Goal: Task Accomplishment & Management: Use online tool/utility

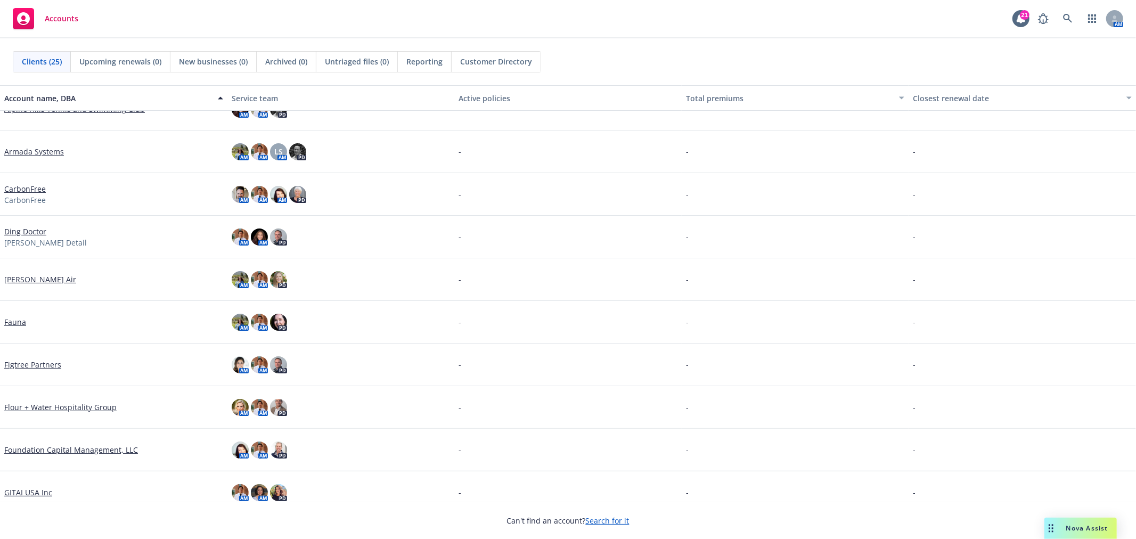
scroll to position [118, 0]
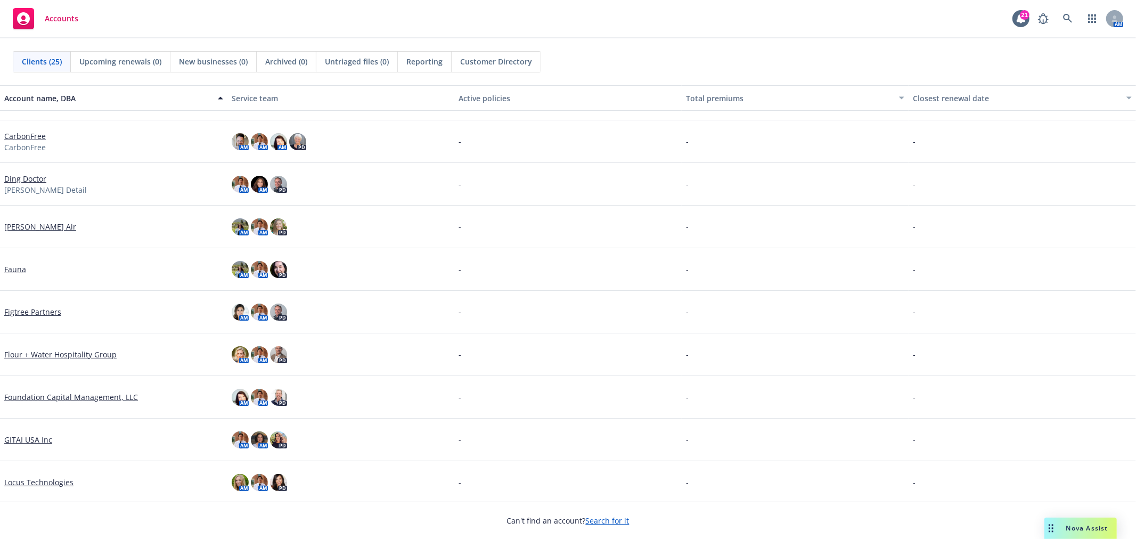
click at [51, 351] on link "Flour + Water Hospitality Group" at bounding box center [60, 354] width 112 height 11
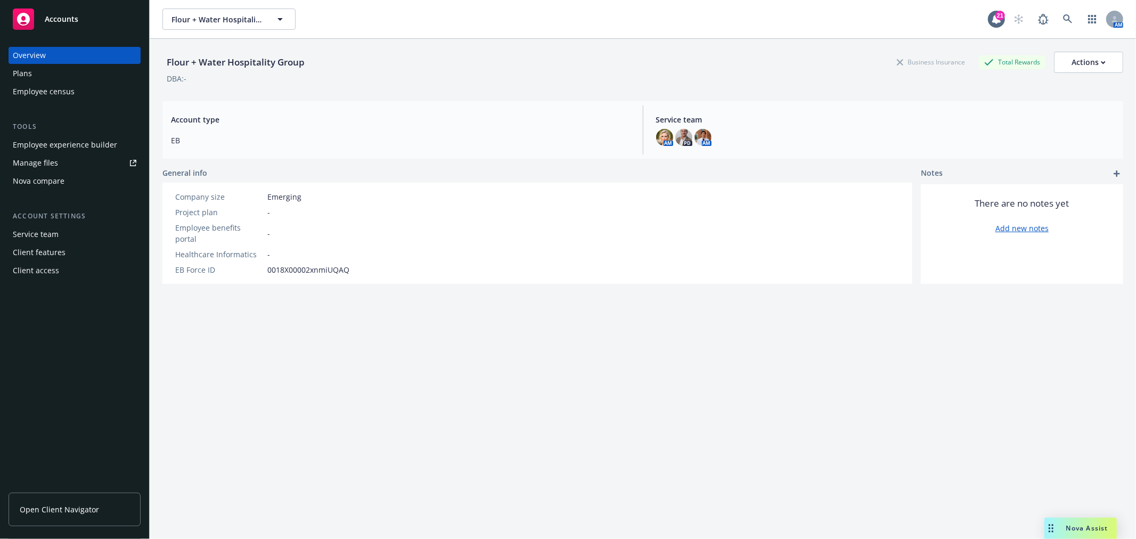
click at [70, 136] on div "Employee experience builder" at bounding box center [65, 144] width 104 height 17
click at [195, 24] on button "Flour + Water Hospitality Group" at bounding box center [228, 19] width 133 height 21
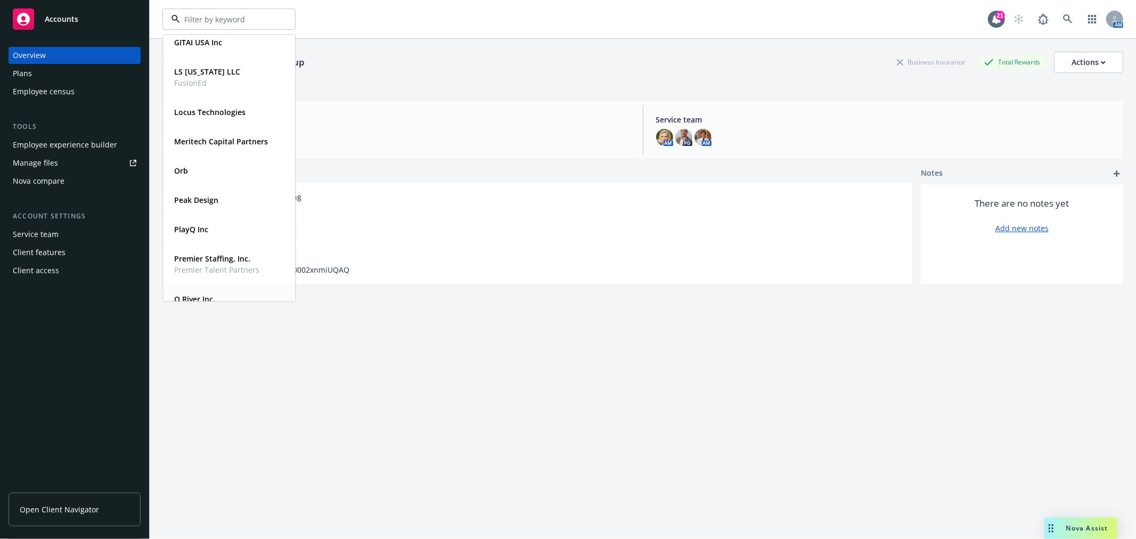
scroll to position [355, 0]
click at [190, 170] on div "Orb" at bounding box center [180, 171] width 20 height 15
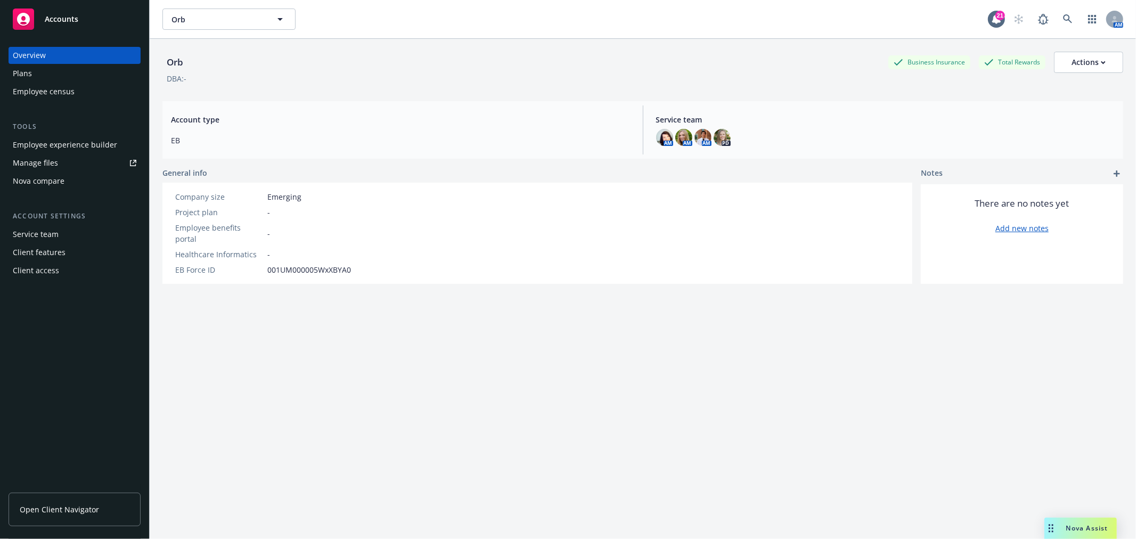
click at [87, 143] on div "Employee experience builder" at bounding box center [65, 144] width 104 height 17
click at [272, 23] on button "Orb" at bounding box center [228, 19] width 133 height 21
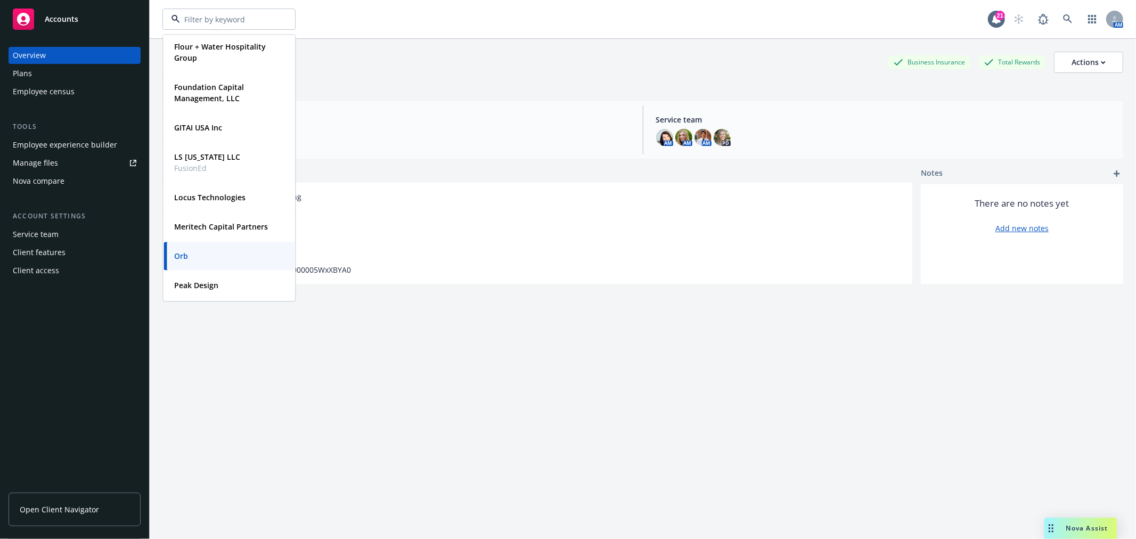
scroll to position [236, 0]
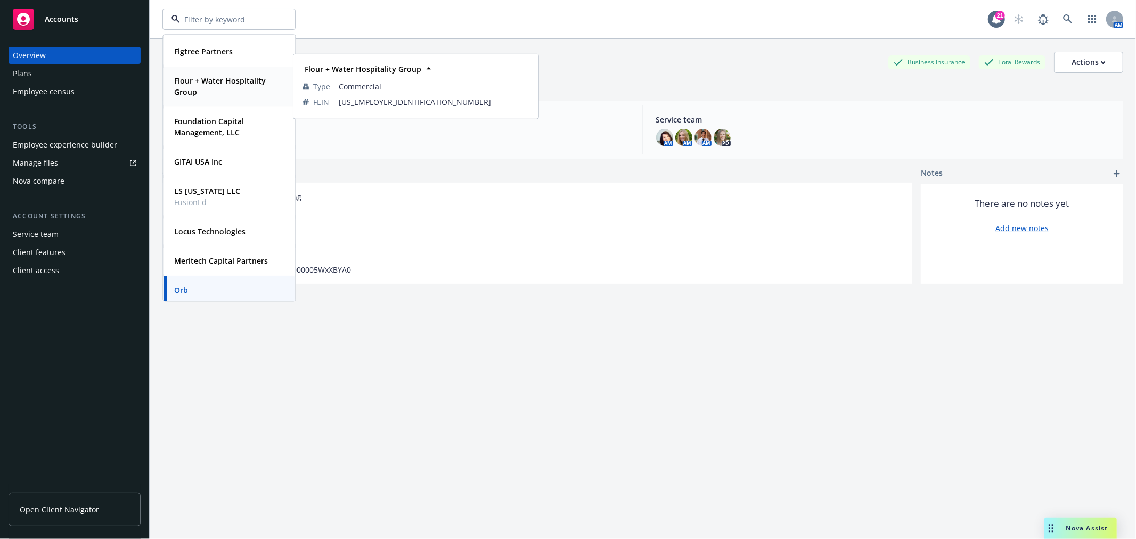
click at [235, 89] on span "Flour + Water Hospitality Group" at bounding box center [228, 86] width 108 height 22
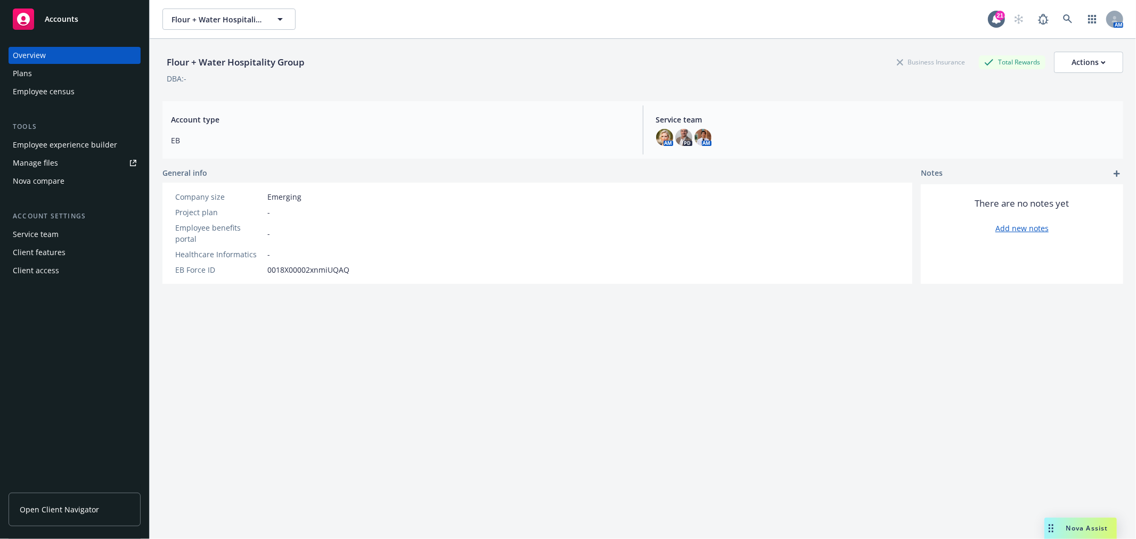
click at [62, 75] on div "Plans" at bounding box center [75, 73] width 124 height 17
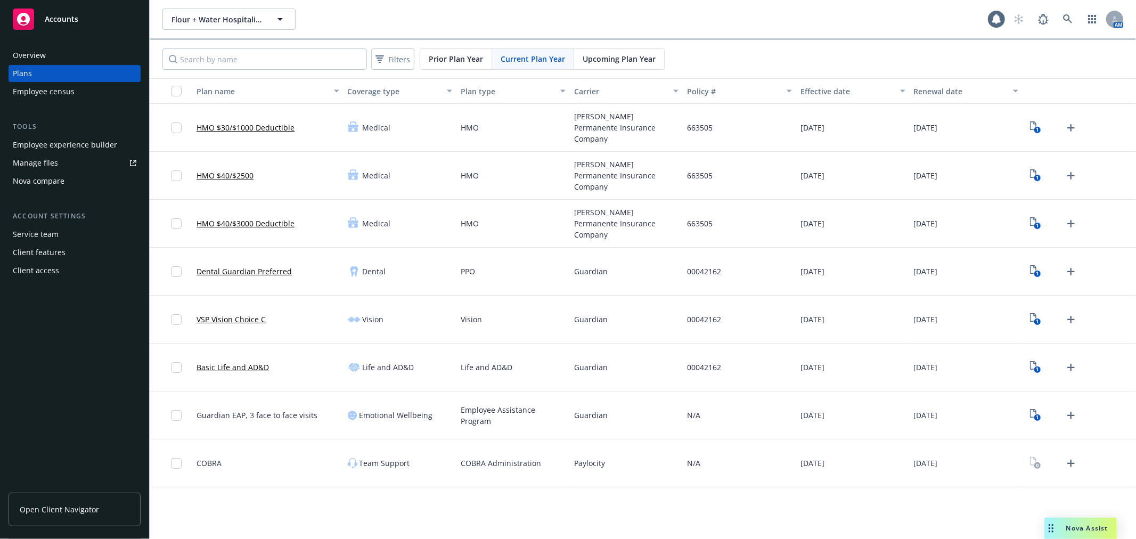
click at [64, 91] on div "Employee census" at bounding box center [44, 91] width 62 height 17
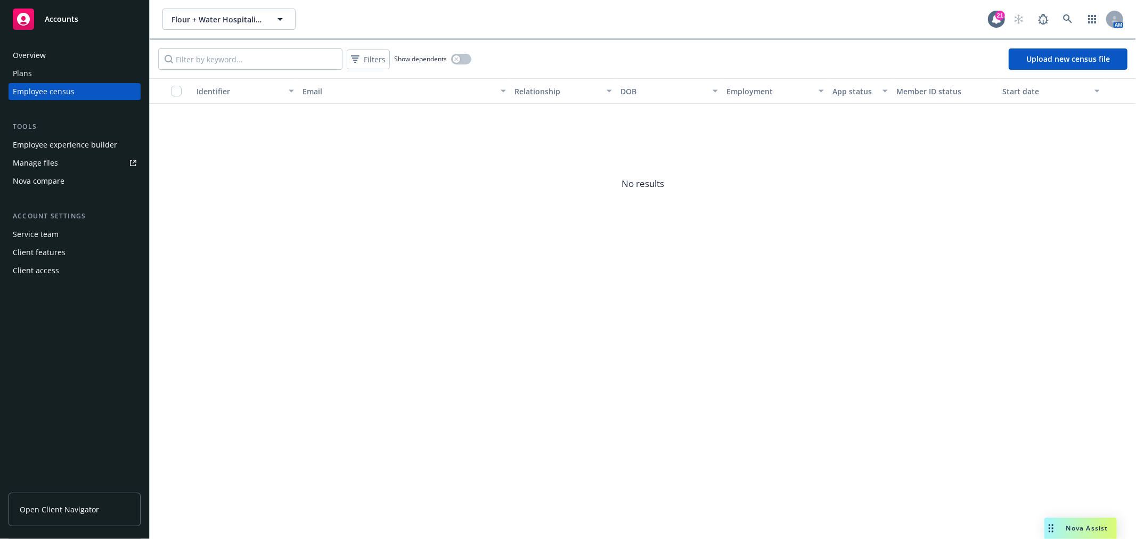
click at [73, 70] on div "Plans" at bounding box center [75, 73] width 124 height 17
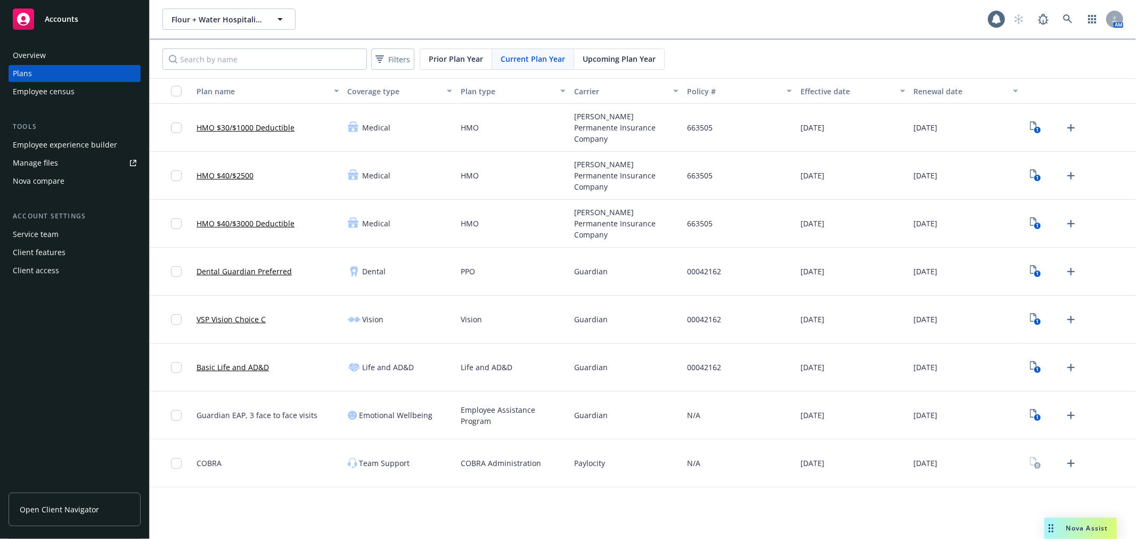
click at [590, 54] on span "Upcoming Plan Year" at bounding box center [618, 58] width 73 height 11
click at [264, 122] on link "HMO $30/$1000 Deductible" at bounding box center [245, 127] width 98 height 11
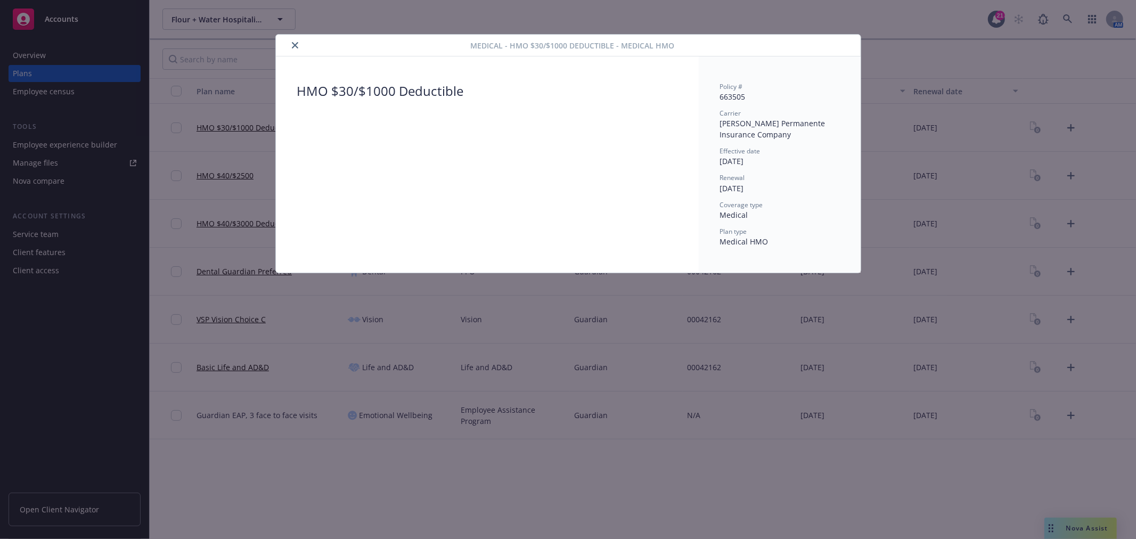
click at [294, 44] on icon "close" at bounding box center [295, 45] width 6 height 6
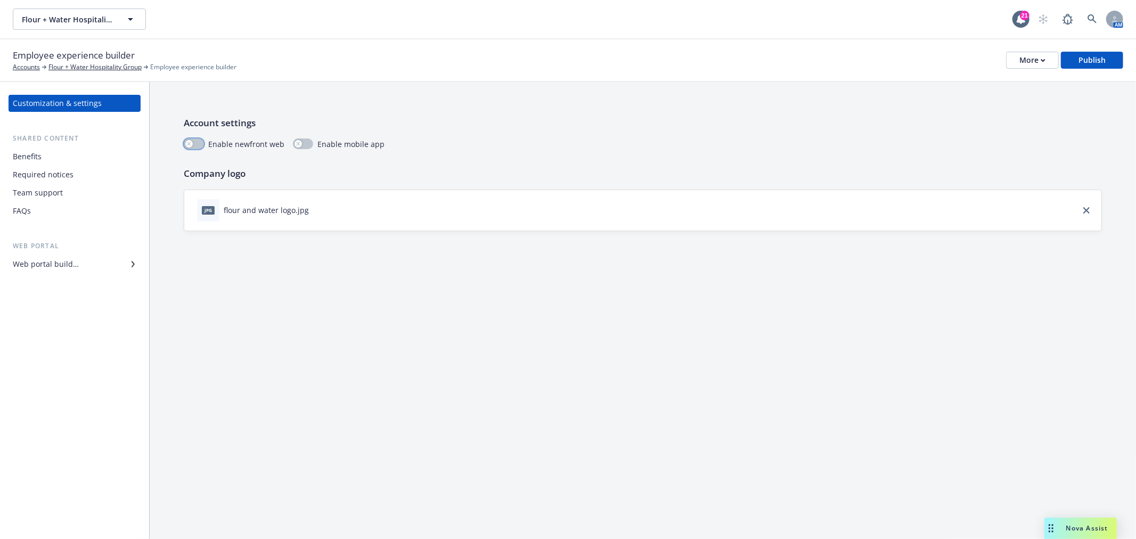
click at [194, 143] on button "button" at bounding box center [194, 143] width 20 height 11
click at [35, 159] on div "Benefits" at bounding box center [27, 156] width 29 height 17
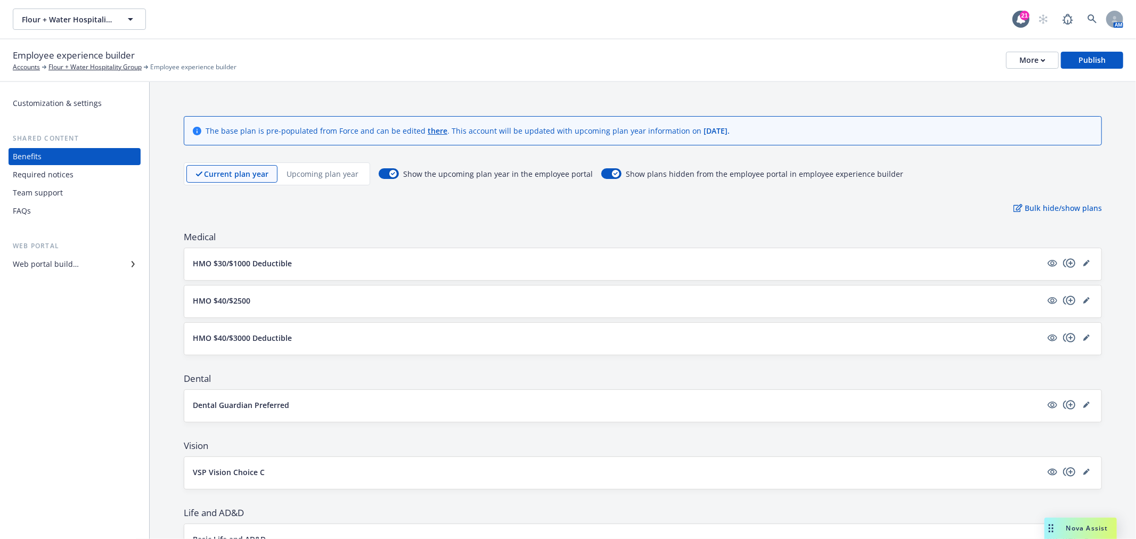
click at [55, 100] on div "Customization & settings" at bounding box center [57, 103] width 89 height 17
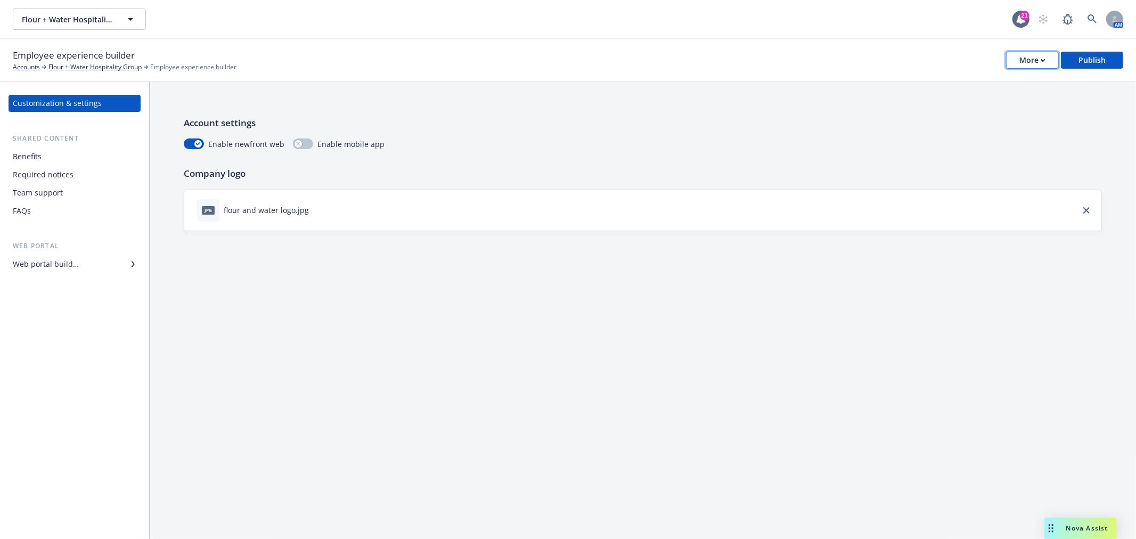
click at [1048, 60] on button "More" at bounding box center [1032, 60] width 53 height 17
click at [977, 79] on link "Copy preview link" at bounding box center [980, 83] width 158 height 21
click at [43, 173] on div "Required notices" at bounding box center [43, 174] width 61 height 17
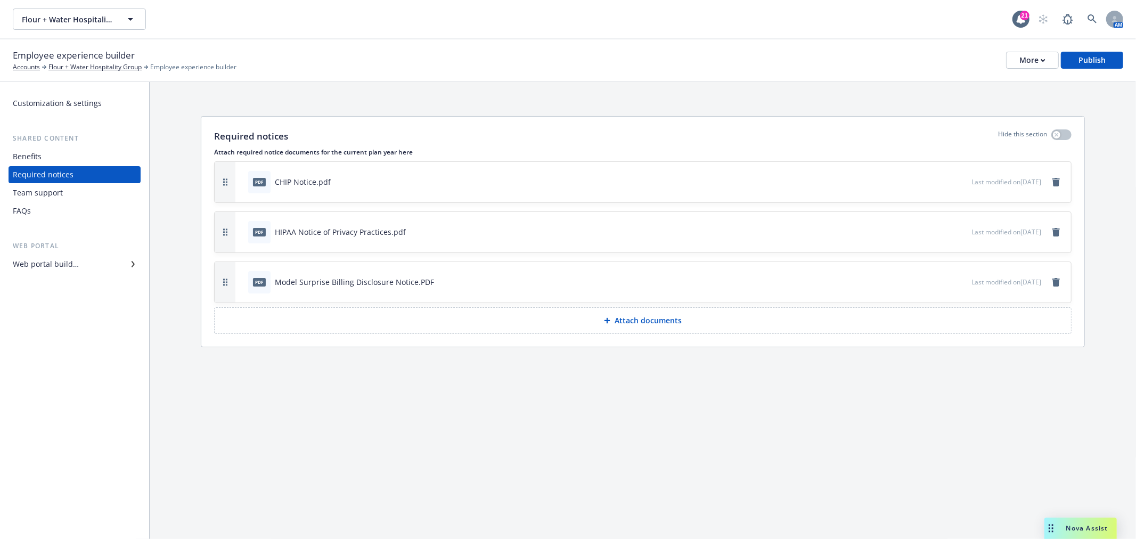
click at [54, 194] on div "Team support" at bounding box center [38, 192] width 50 height 17
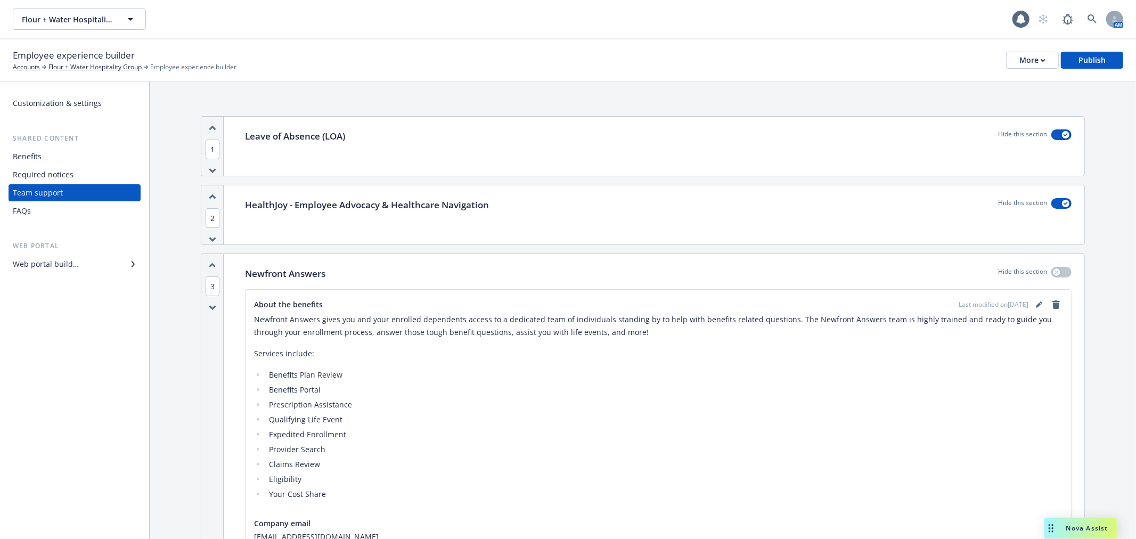
click at [91, 266] on div "Web portal builder" at bounding box center [75, 264] width 124 height 17
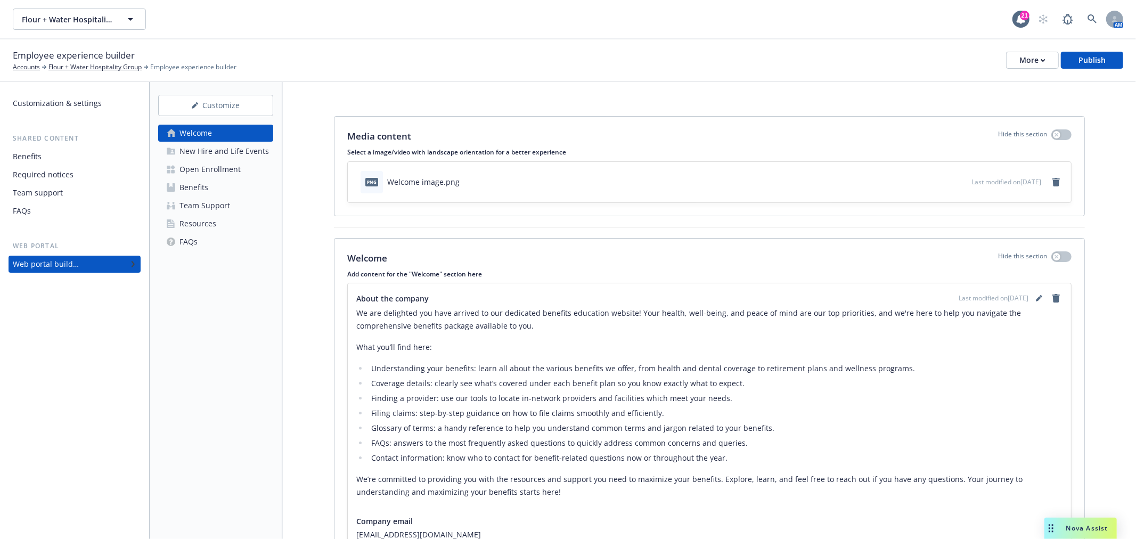
click at [214, 146] on div "New Hire and Life Events" at bounding box center [223, 151] width 89 height 17
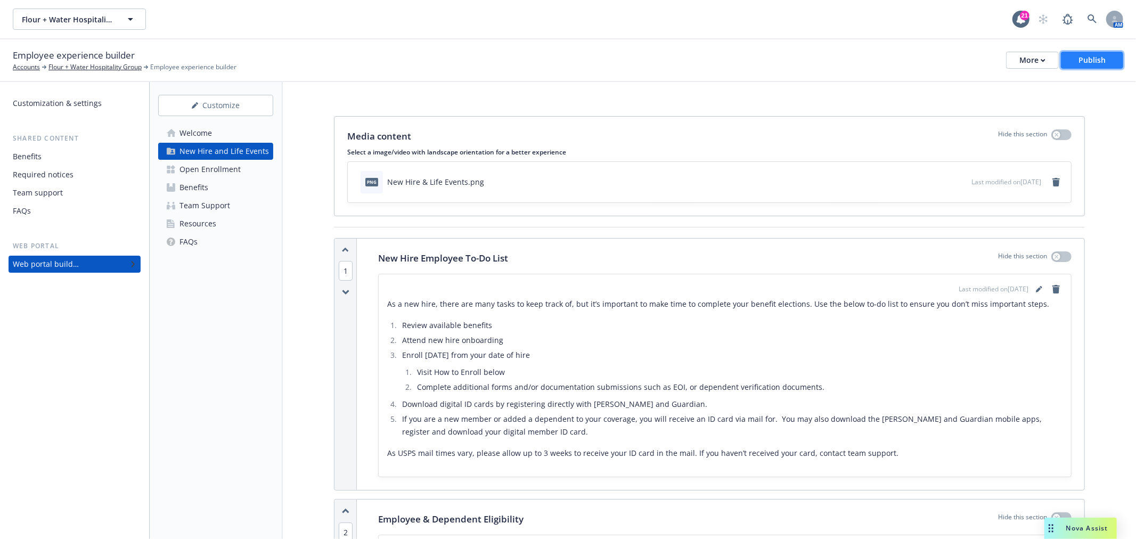
click at [1078, 60] on div "Publish" at bounding box center [1091, 60] width 27 height 16
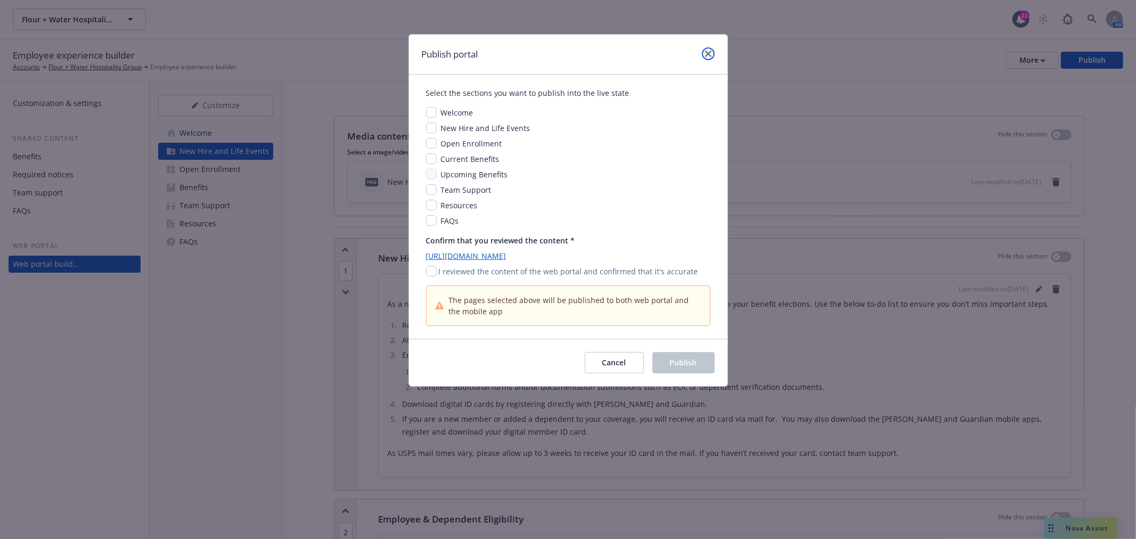
click at [704, 48] on link "close" at bounding box center [708, 53] width 13 height 13
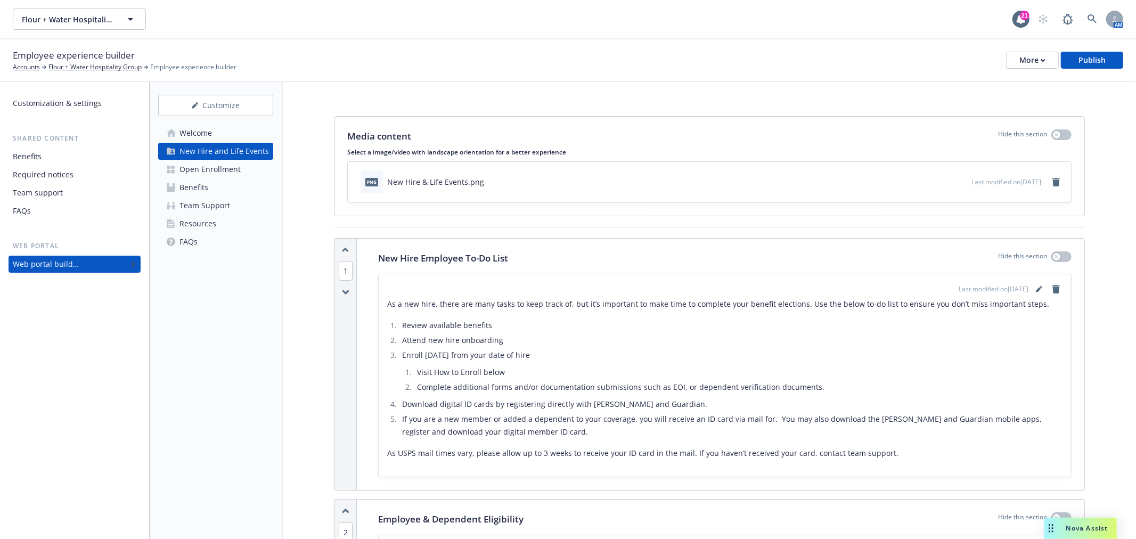
click at [213, 172] on div "Open Enrollment" at bounding box center [209, 169] width 61 height 17
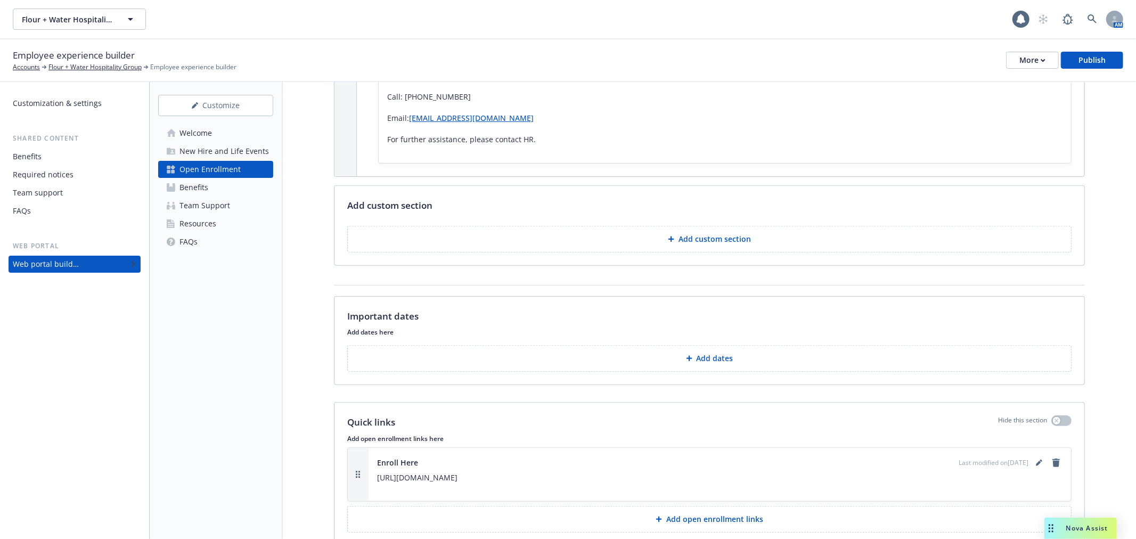
scroll to position [605, 0]
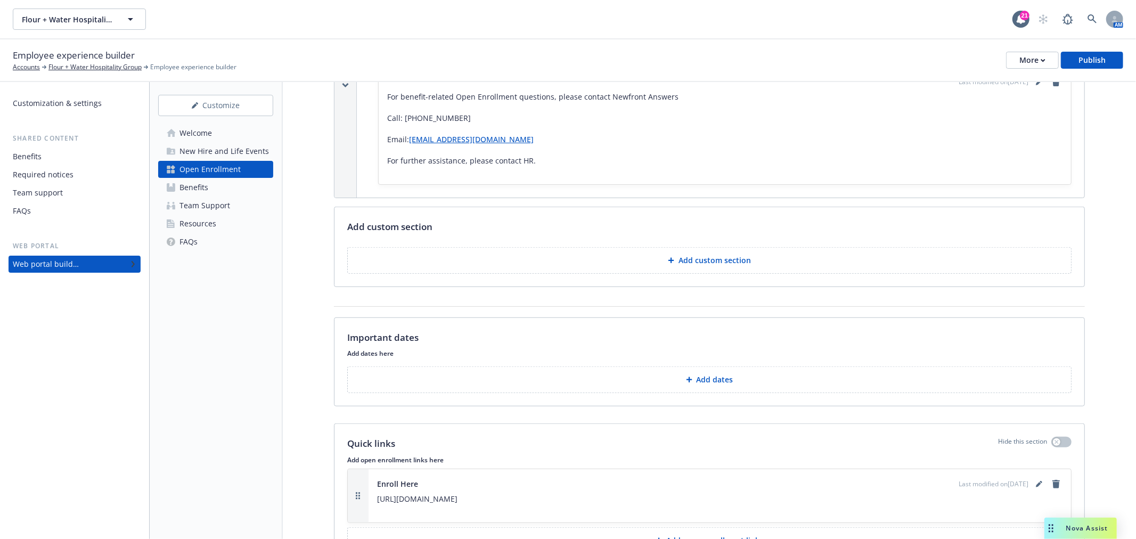
click at [764, 371] on button "Add dates" at bounding box center [709, 379] width 724 height 27
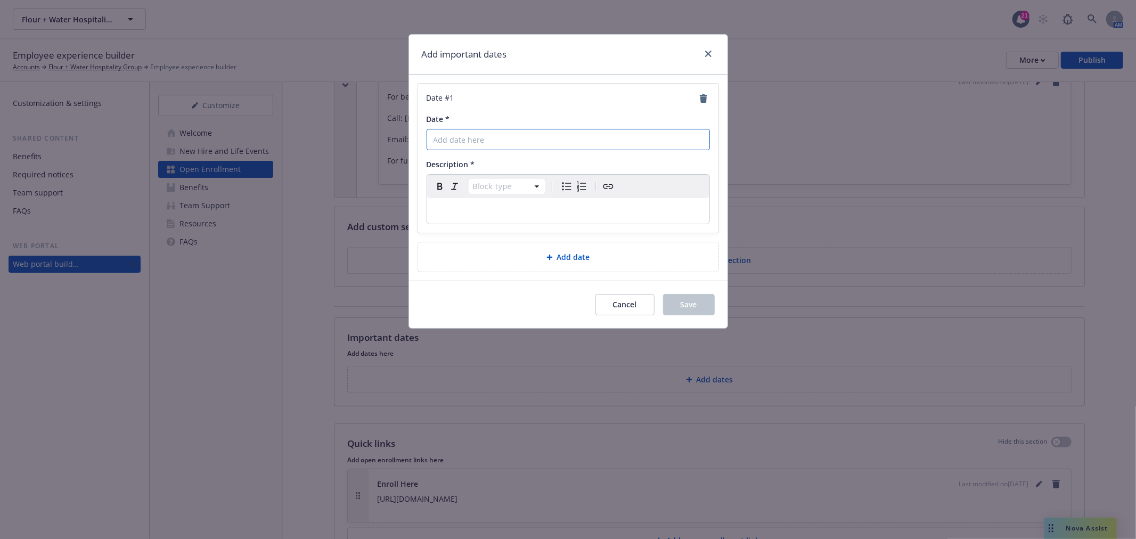
click at [506, 137] on input "Date *" at bounding box center [567, 139] width 283 height 21
type input "[DATE]"
click at [570, 243] on div "Date # 1 Date * November 3rd Description * Paragraph Paragraph Heading 1 Headin…" at bounding box center [568, 178] width 318 height 206
click at [570, 249] on div "Add date" at bounding box center [568, 256] width 300 height 29
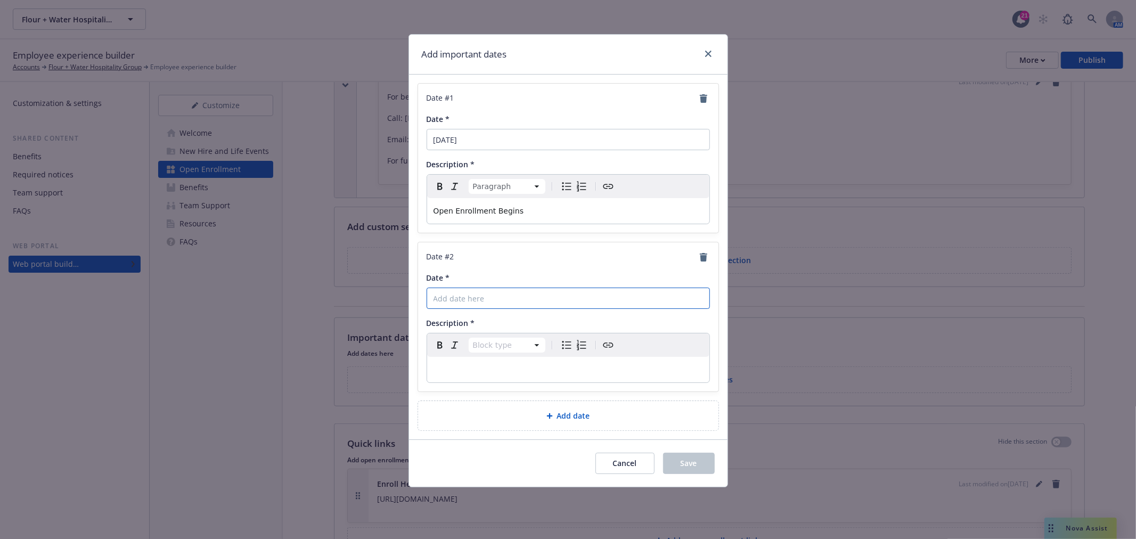
click at [527, 305] on input "Date *" at bounding box center [567, 298] width 283 height 21
type input "[DATE]"
click at [562, 379] on div "editable markdown" at bounding box center [568, 370] width 282 height 26
click at [570, 371] on p "editable markdown" at bounding box center [567, 369] width 269 height 13
click at [560, 411] on span "Add date" at bounding box center [573, 415] width 33 height 11
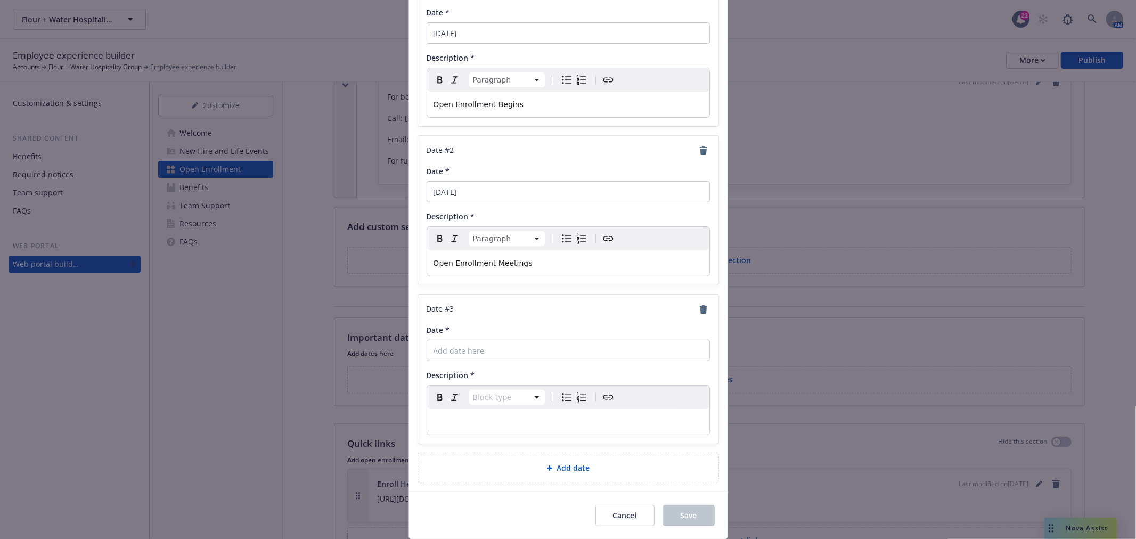
scroll to position [142, 0]
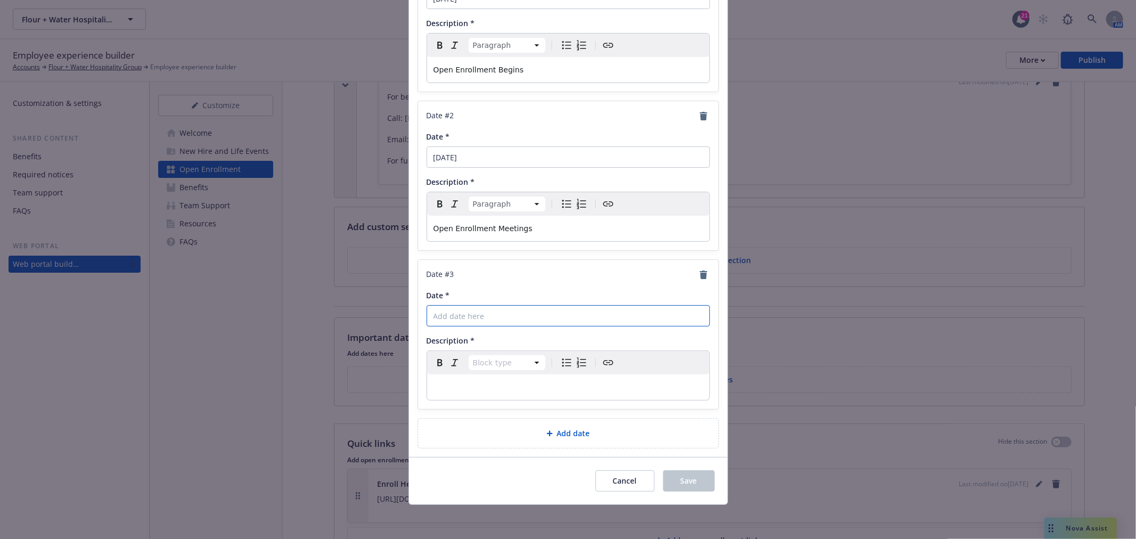
click at [538, 320] on input "Date *" at bounding box center [567, 315] width 283 height 21
type input "[DATE]"
click at [549, 432] on div at bounding box center [551, 433] width 11 height 6
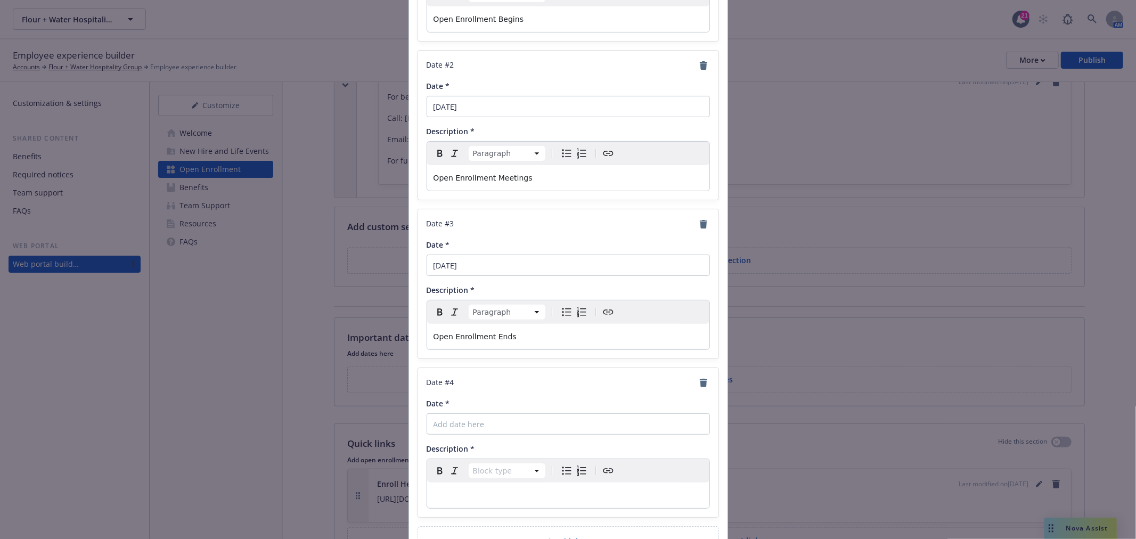
scroll to position [260, 0]
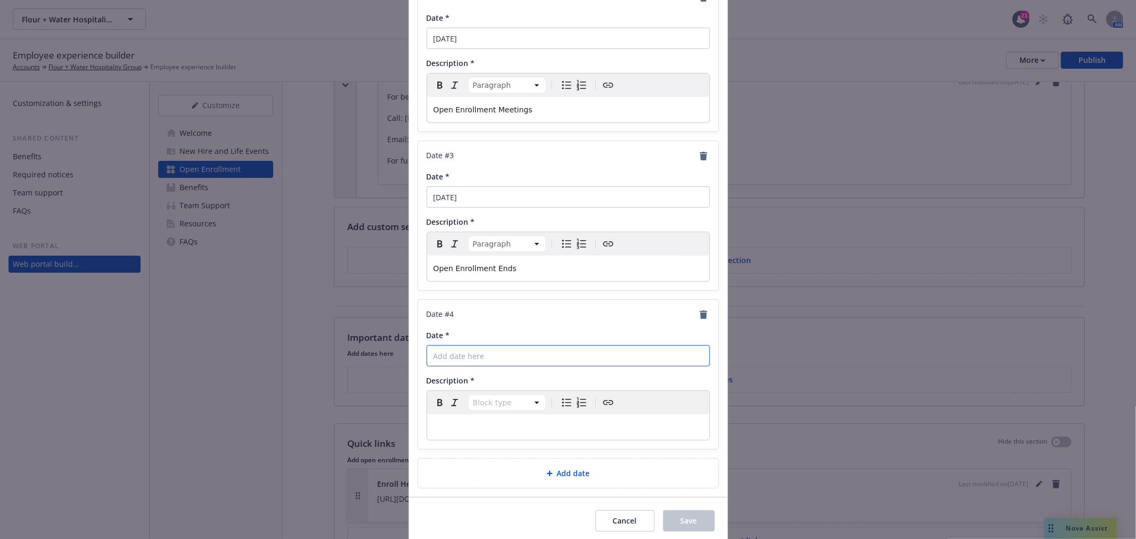
click at [556, 347] on input "Date *" at bounding box center [567, 355] width 283 height 21
type input "[DATE]"
click at [674, 515] on button "Save" at bounding box center [689, 520] width 52 height 21
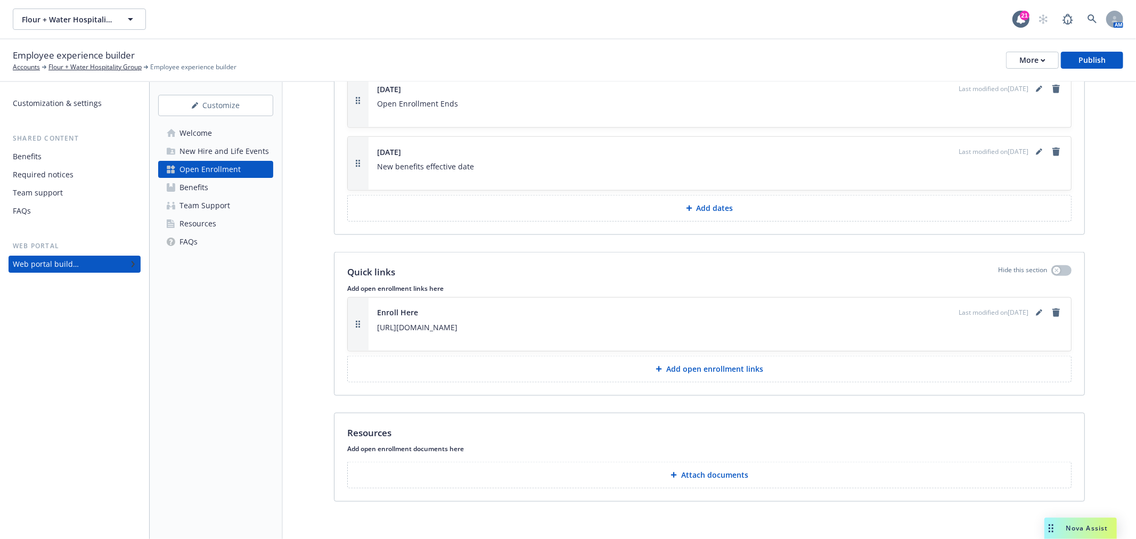
scroll to position [1025, 0]
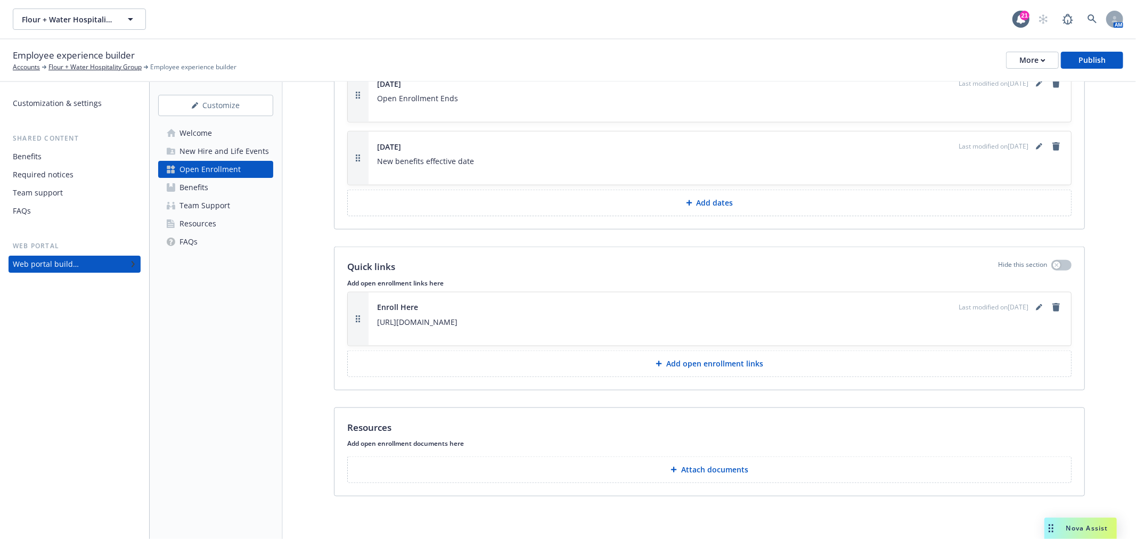
click at [215, 183] on link "Benefits" at bounding box center [215, 187] width 115 height 17
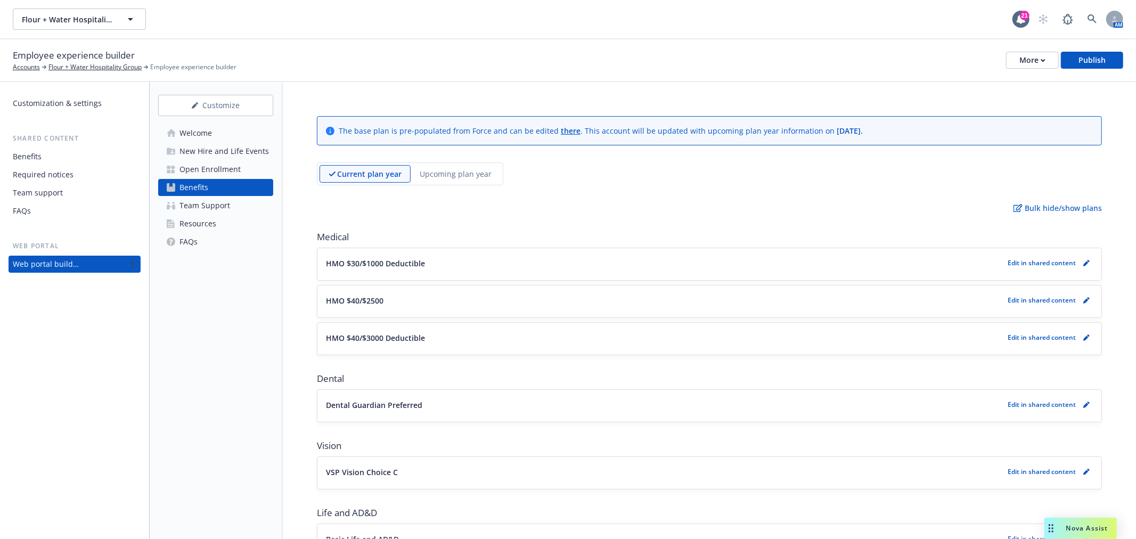
click at [224, 140] on link "Welcome" at bounding box center [215, 133] width 115 height 17
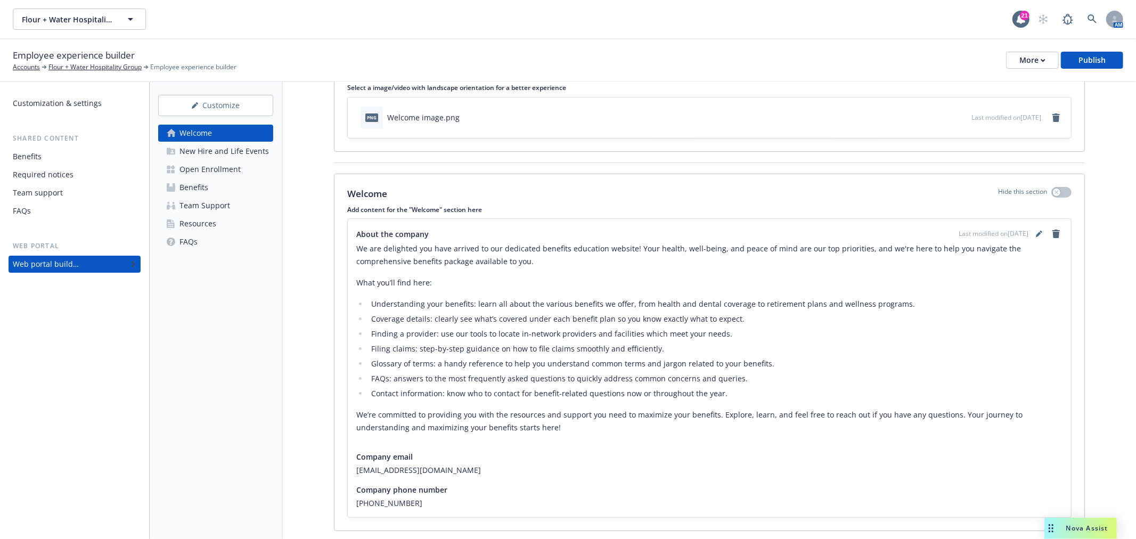
scroll to position [94, 0]
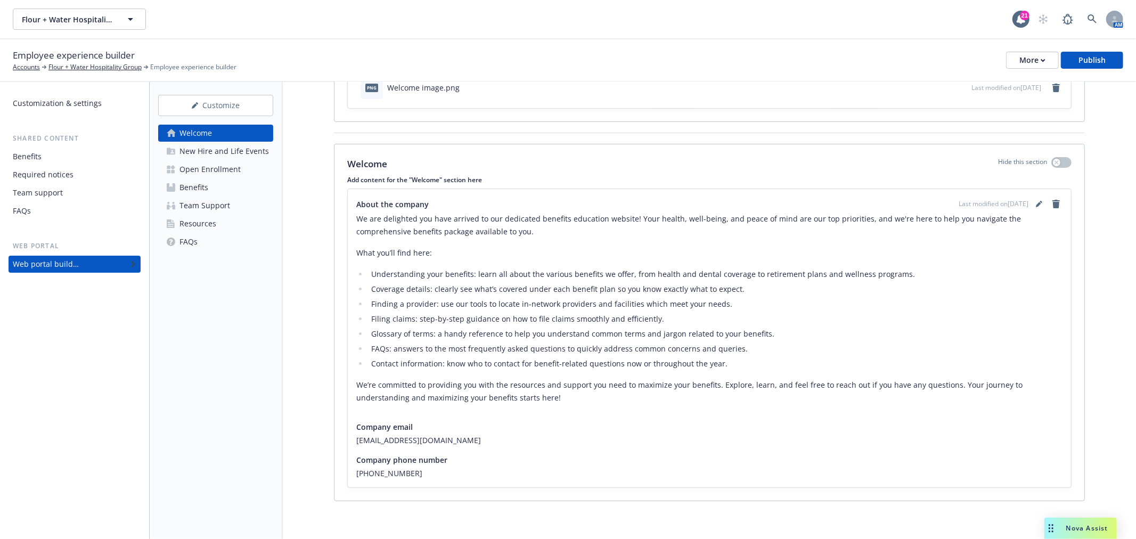
click at [206, 169] on div "Open Enrollment" at bounding box center [209, 169] width 61 height 17
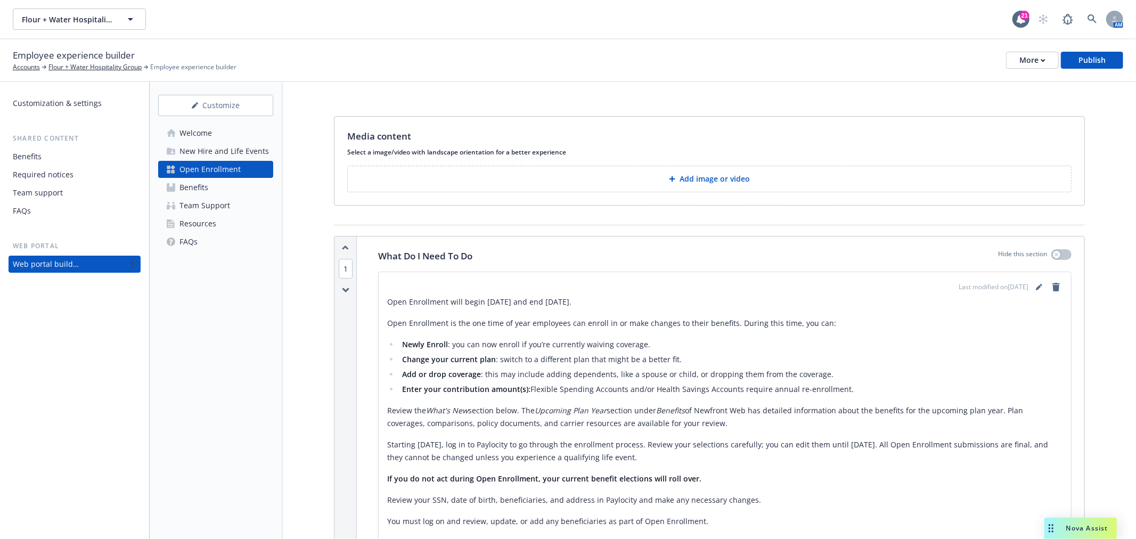
click at [198, 190] on div "Benefits" at bounding box center [193, 187] width 29 height 17
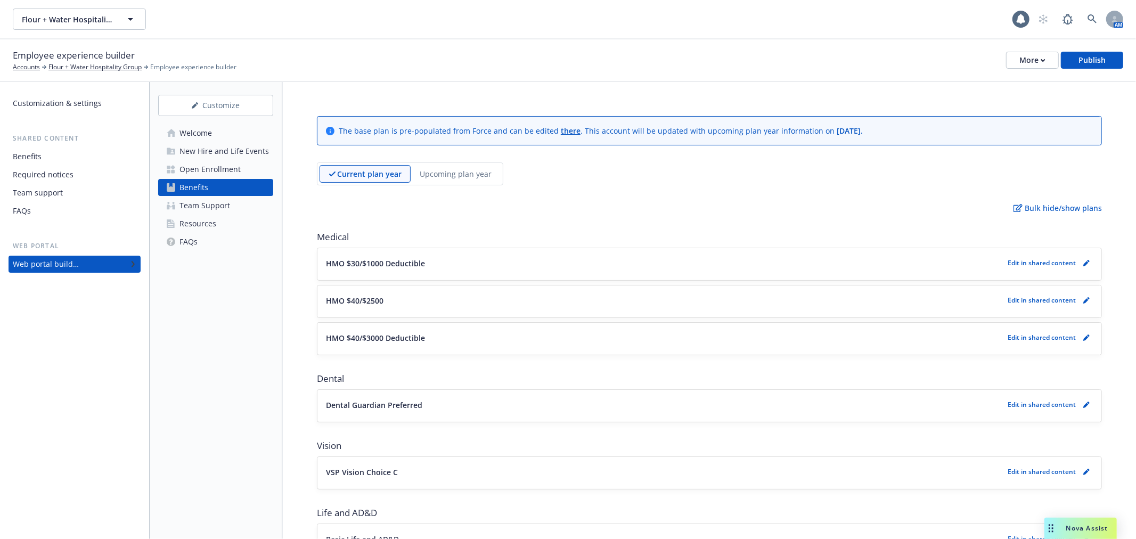
click at [475, 168] on p "Upcoming plan year" at bounding box center [456, 173] width 72 height 11
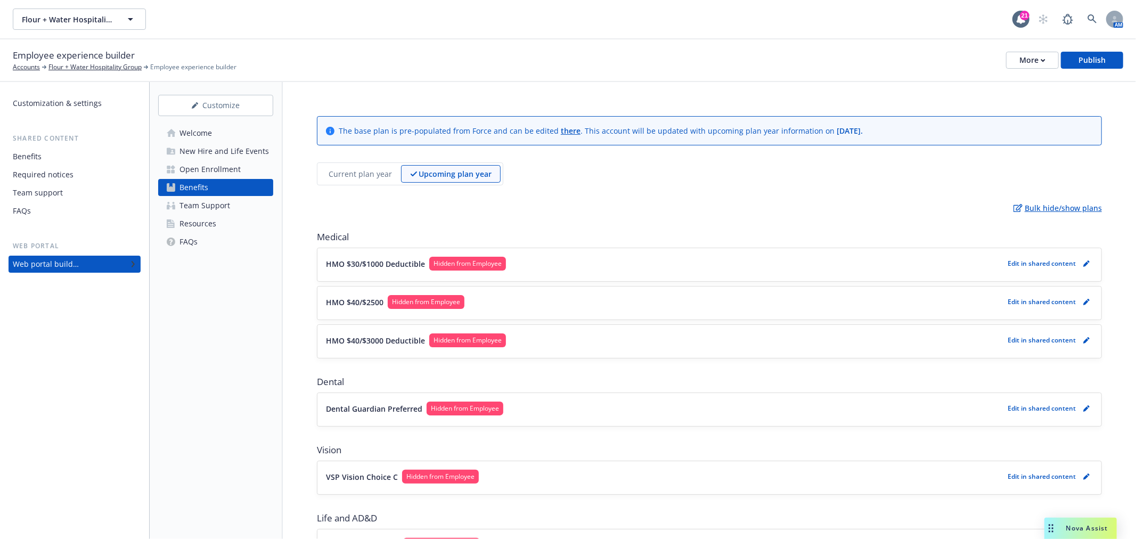
click at [1032, 204] on p "Bulk hide/show plans" at bounding box center [1057, 207] width 88 height 11
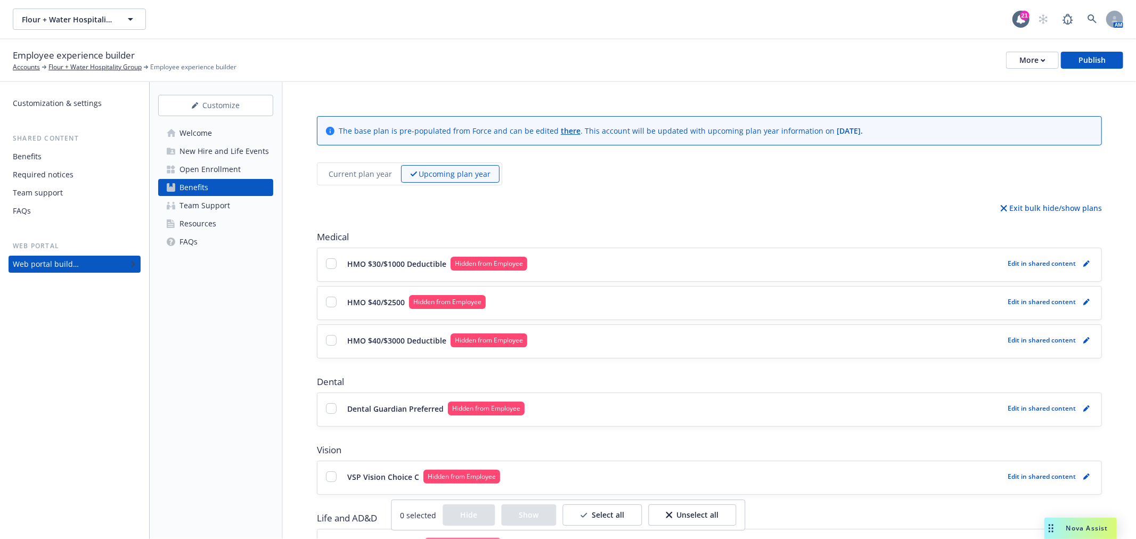
click at [603, 513] on p "Select all" at bounding box center [608, 515] width 32 height 11
checkbox input "true"
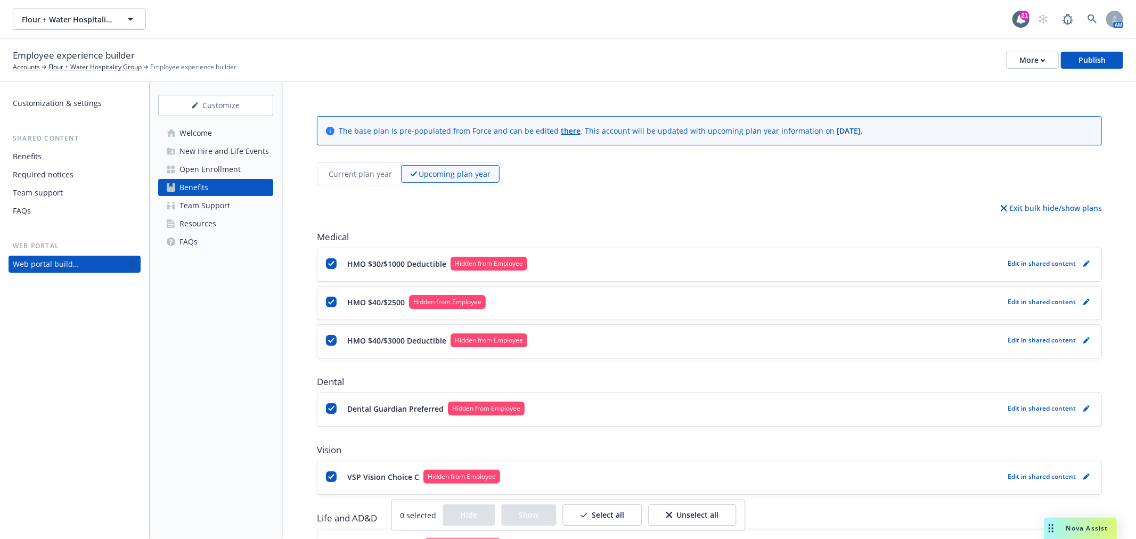
checkbox input "true"
click at [536, 514] on button "Show" at bounding box center [528, 514] width 55 height 21
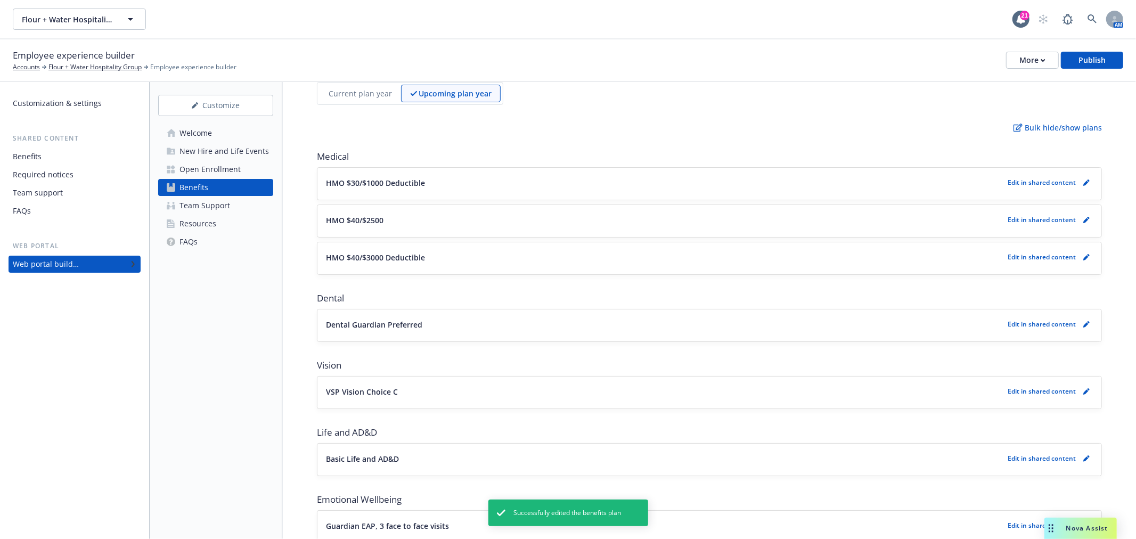
scroll to position [60, 0]
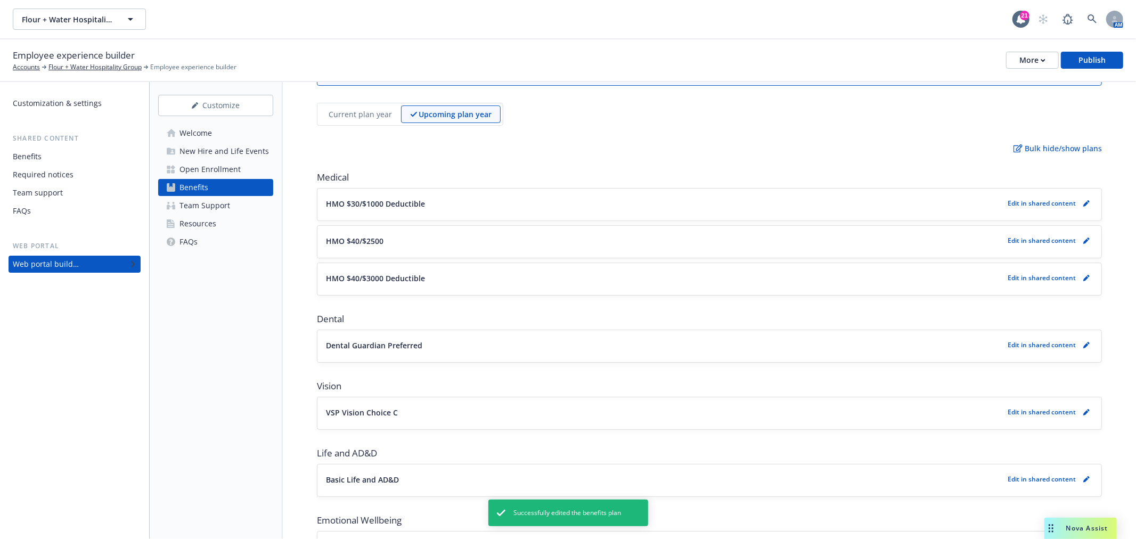
click at [494, 198] on button "HMO $30/$1000 Deductible" at bounding box center [664, 203] width 677 height 11
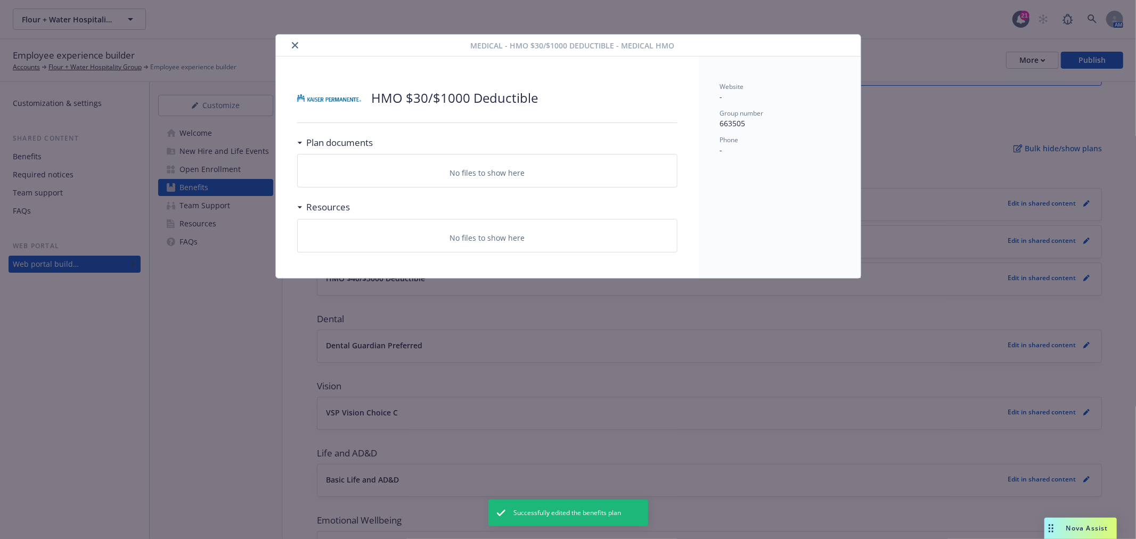
click at [294, 43] on icon "close" at bounding box center [295, 45] width 6 height 6
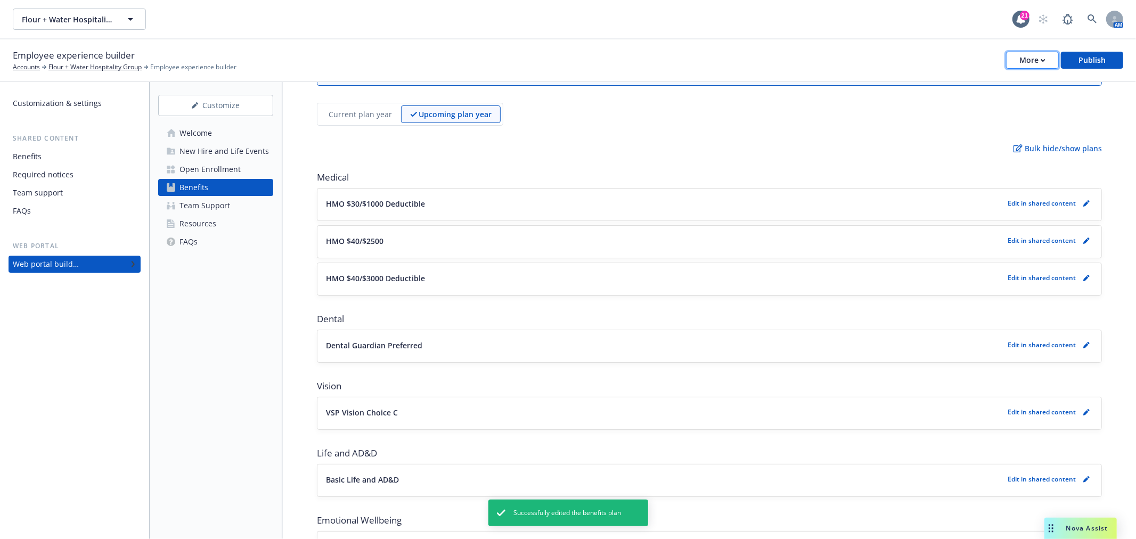
click at [1021, 64] on div "More" at bounding box center [1032, 60] width 26 height 16
click at [988, 82] on link "Copy preview link" at bounding box center [980, 83] width 158 height 21
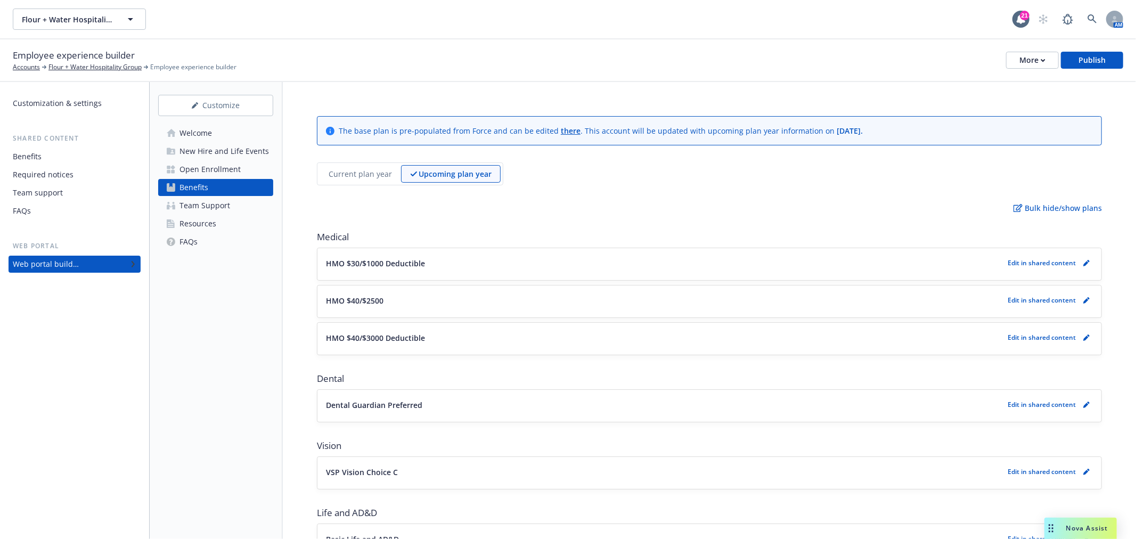
click at [565, 262] on button "HMO $30/$1000 Deductible" at bounding box center [664, 263] width 677 height 11
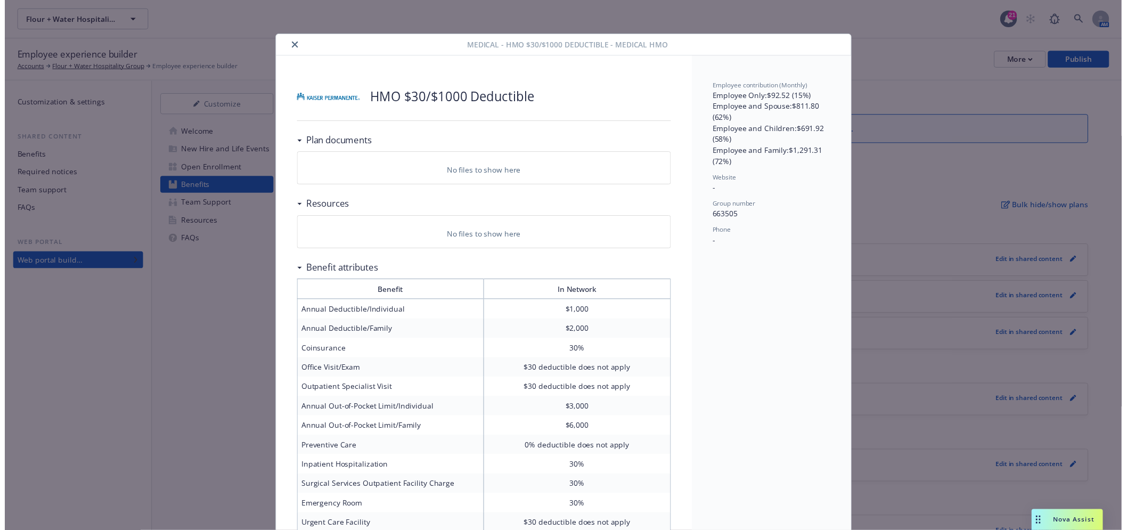
scroll to position [32, 0]
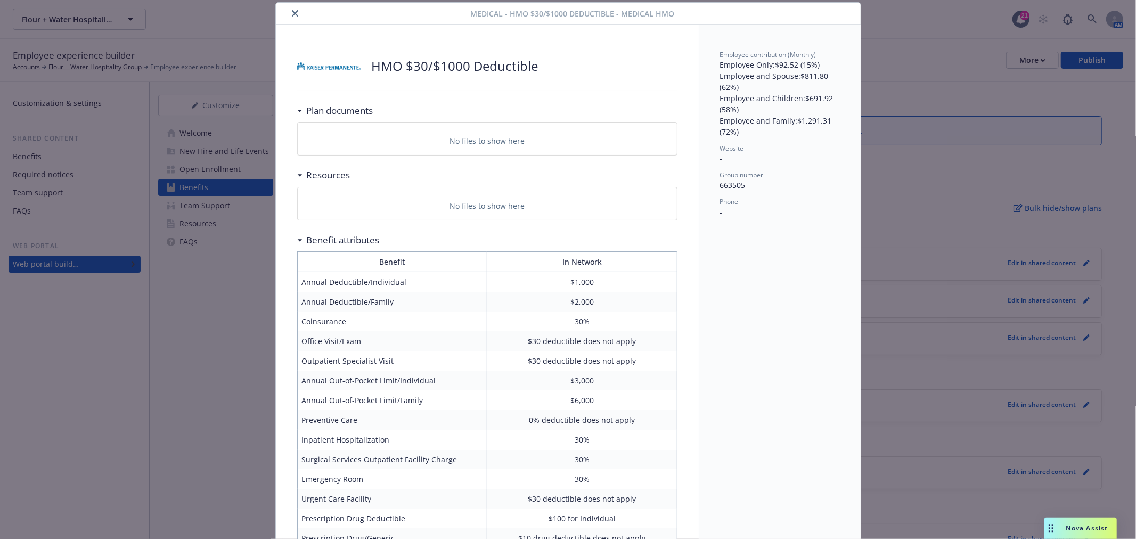
click at [296, 11] on button "close" at bounding box center [295, 13] width 13 height 13
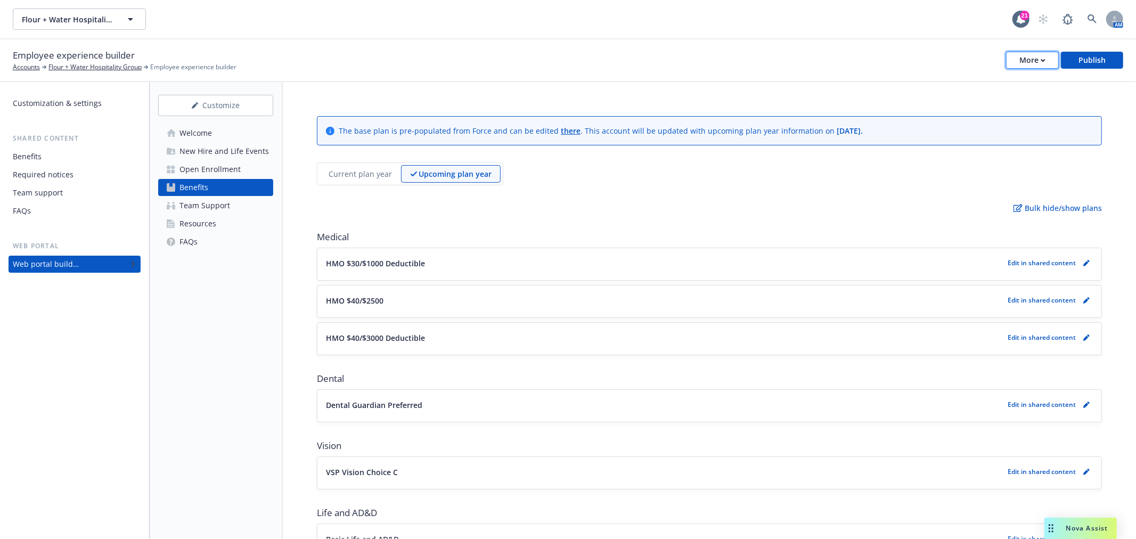
click at [1035, 53] on div "More" at bounding box center [1032, 60] width 26 height 16
click at [982, 85] on link "Copy preview link" at bounding box center [980, 83] width 158 height 21
click at [1080, 258] on link "pencil" at bounding box center [1086, 263] width 13 height 13
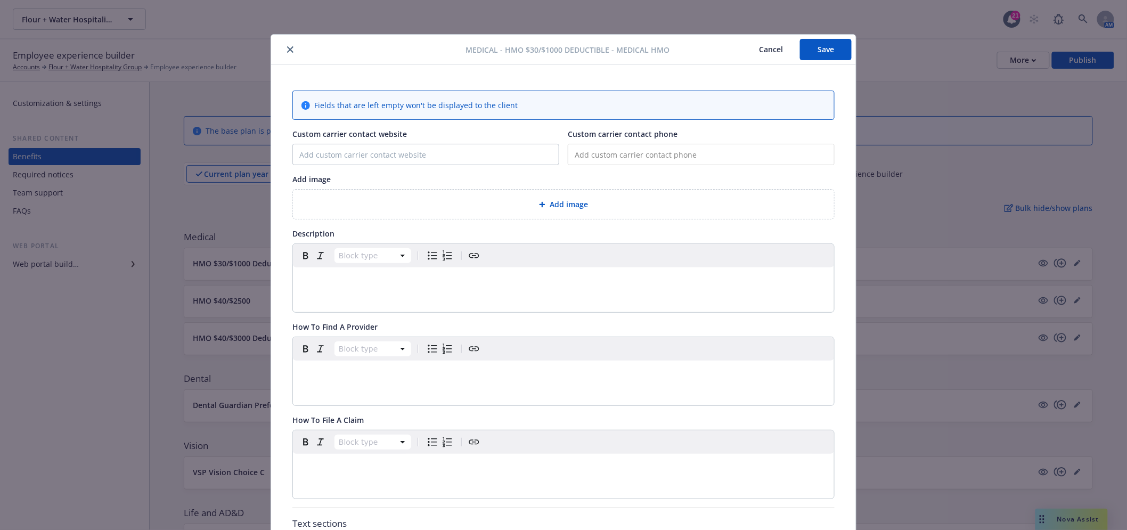
scroll to position [32, 0]
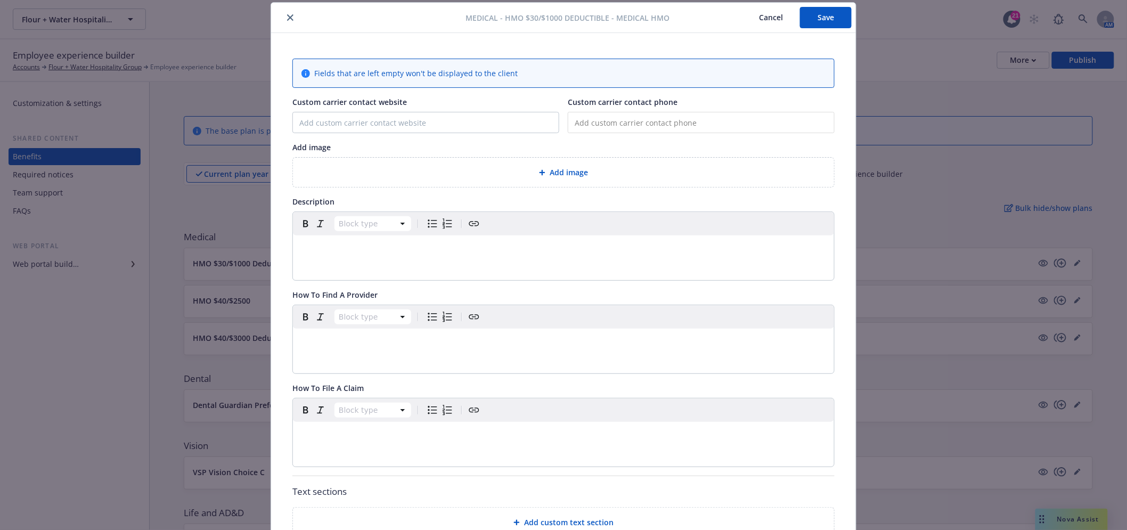
click at [286, 13] on button "close" at bounding box center [290, 17] width 13 height 13
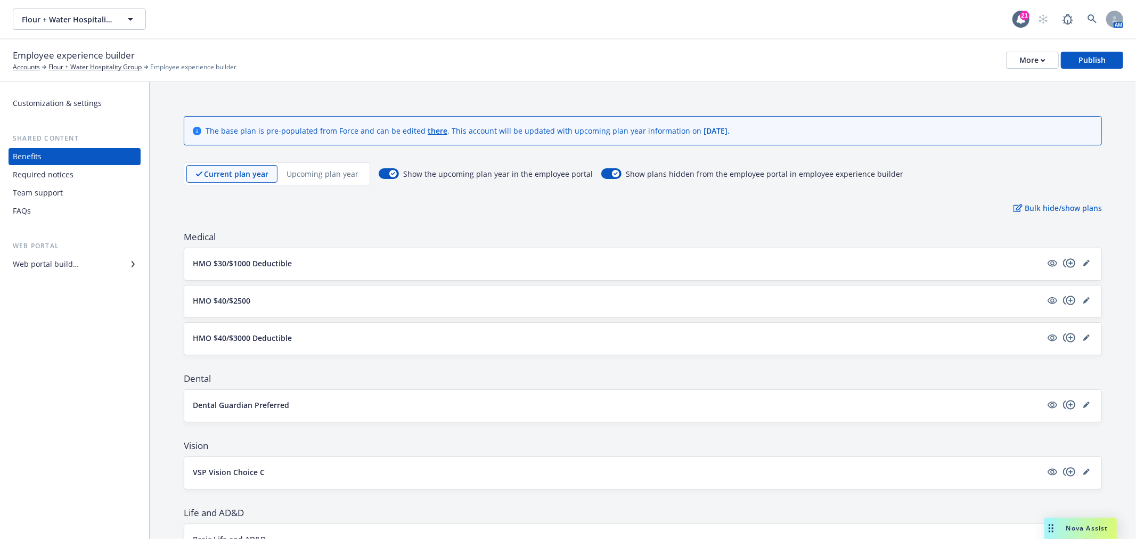
click at [326, 171] on p "Upcoming plan year" at bounding box center [322, 173] width 72 height 11
click at [1080, 259] on link "editPencil" at bounding box center [1086, 263] width 13 height 13
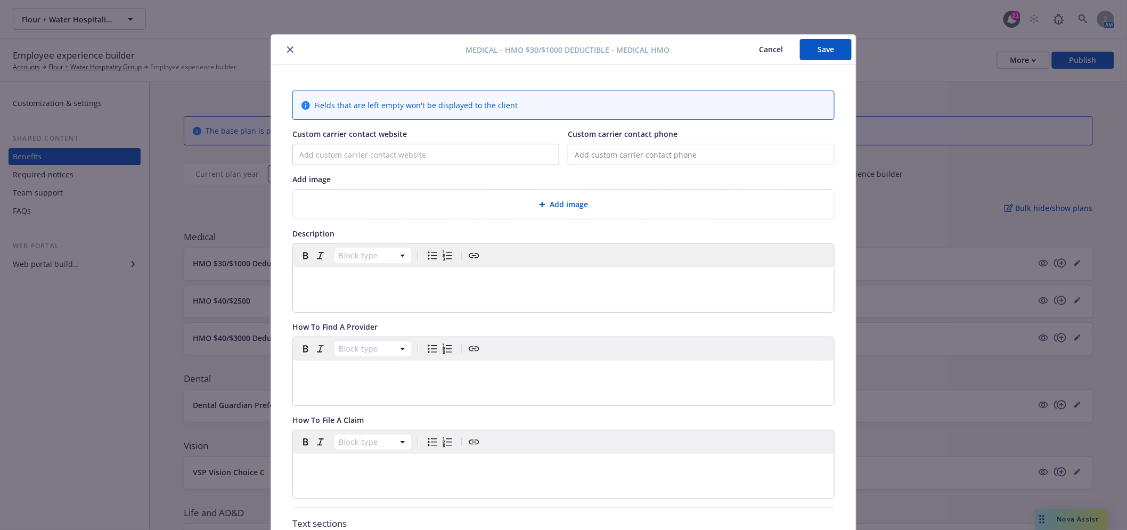
click at [287, 46] on icon "close" at bounding box center [290, 49] width 6 height 6
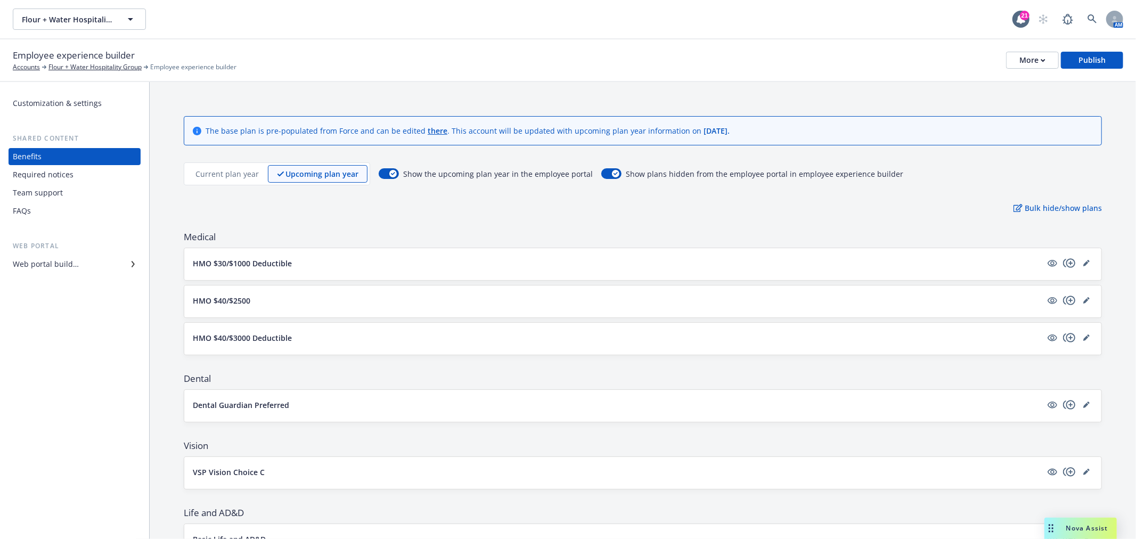
click at [236, 170] on p "Current plan year" at bounding box center [226, 173] width 63 height 11
click at [306, 176] on p "Upcoming plan year" at bounding box center [322, 173] width 72 height 11
click at [235, 178] on p "Current plan year" at bounding box center [226, 173] width 63 height 11
click at [310, 171] on p "Upcoming plan year" at bounding box center [322, 173] width 72 height 11
click at [234, 172] on p "Current plan year" at bounding box center [226, 173] width 63 height 11
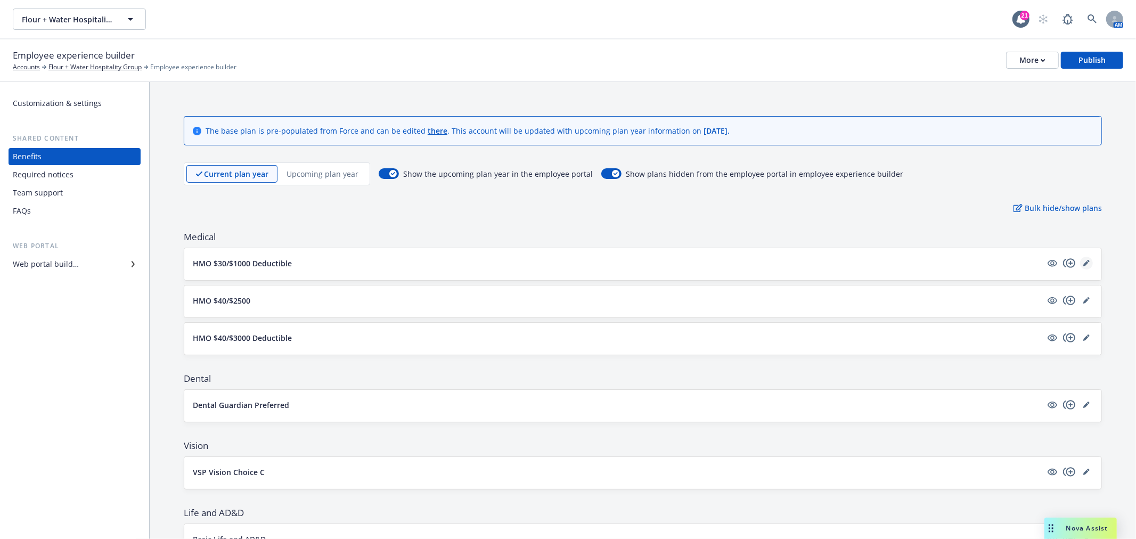
click at [1083, 262] on icon "editPencil" at bounding box center [1086, 263] width 6 height 6
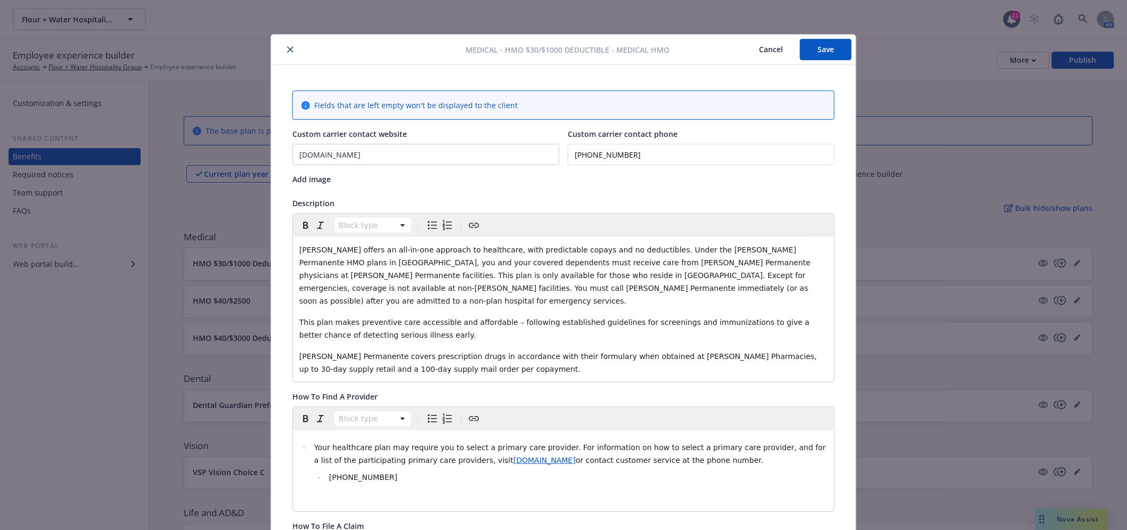
scroll to position [32, 0]
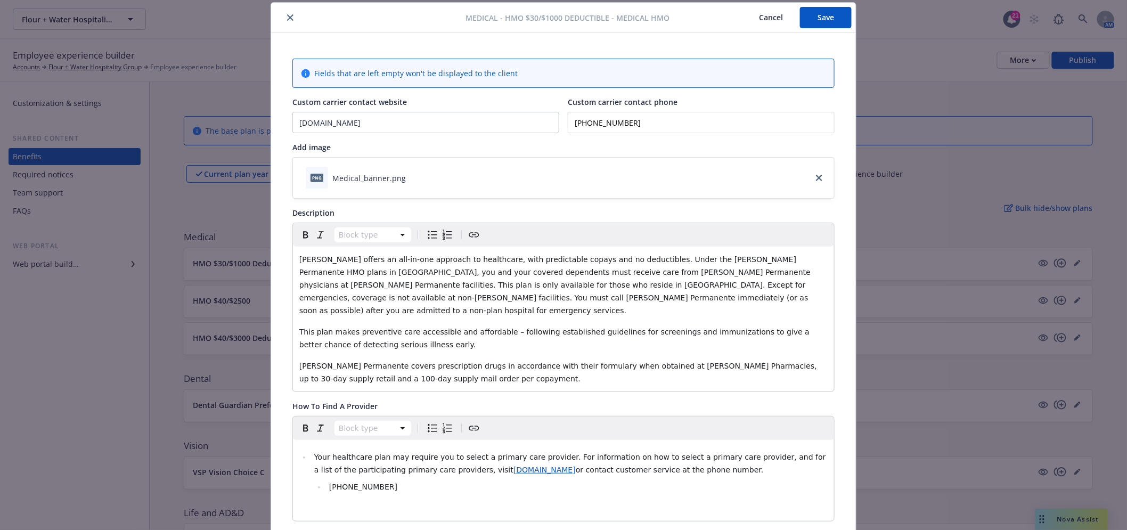
click at [287, 17] on icon "close" at bounding box center [290, 17] width 6 height 6
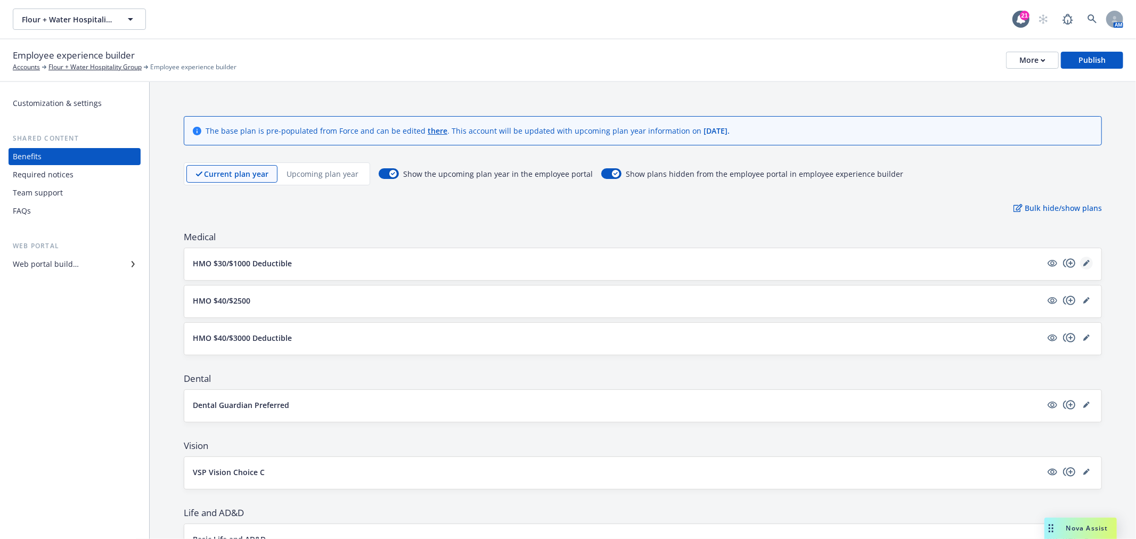
click at [1080, 258] on link "editPencil" at bounding box center [1086, 263] width 13 height 13
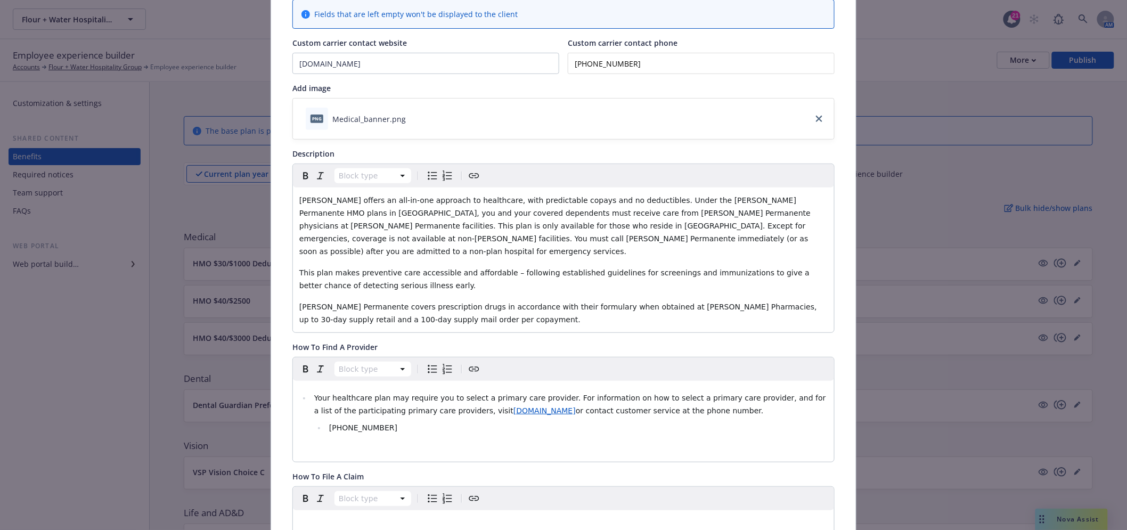
scroll to position [32, 0]
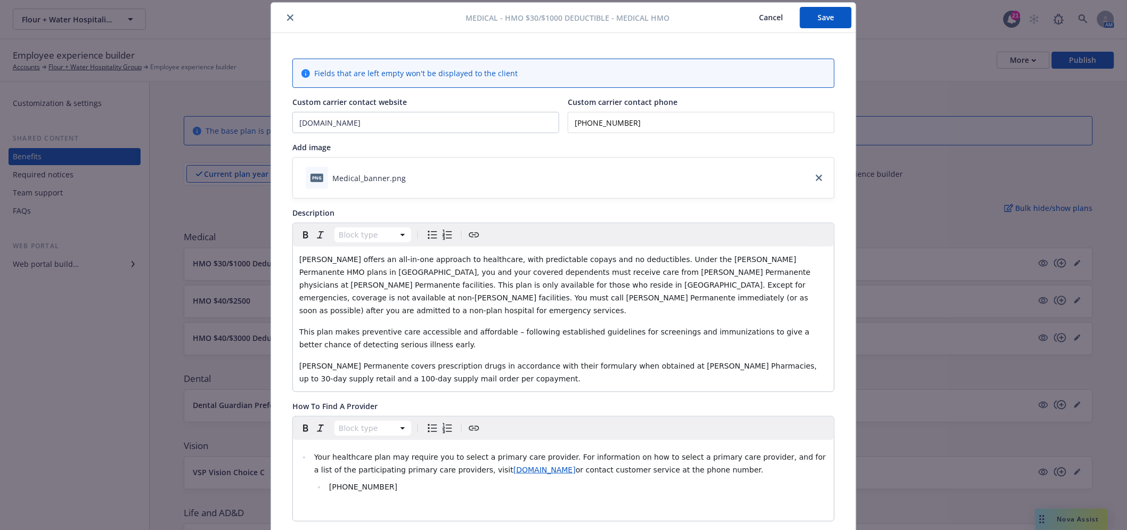
click at [284, 12] on button "close" at bounding box center [290, 17] width 13 height 13
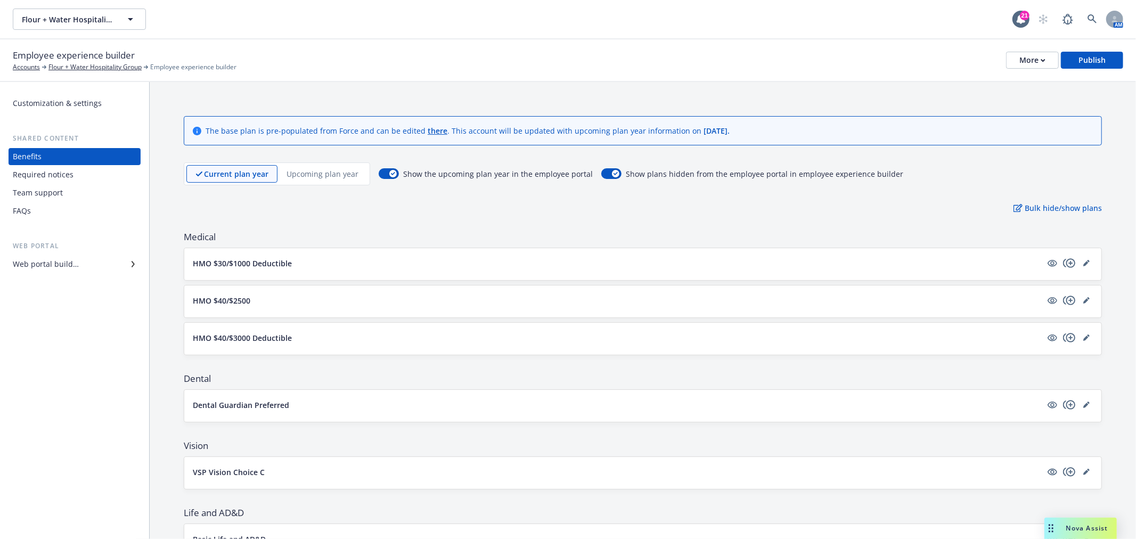
click at [316, 166] on div "Upcoming plan year" at bounding box center [322, 174] width 90 height 18
click at [1082, 263] on link "editPencil" at bounding box center [1086, 263] width 13 height 13
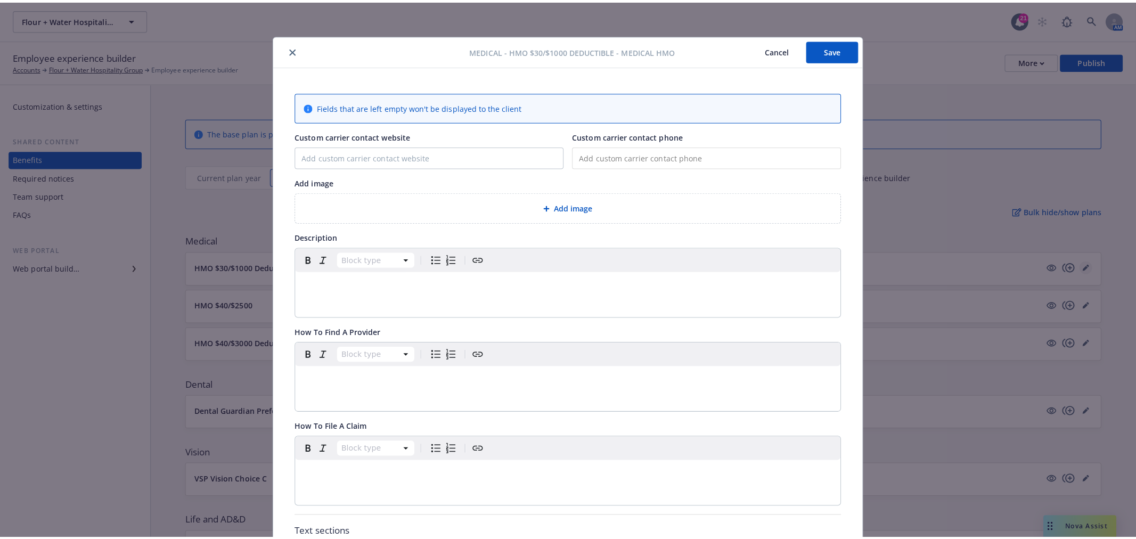
scroll to position [32, 0]
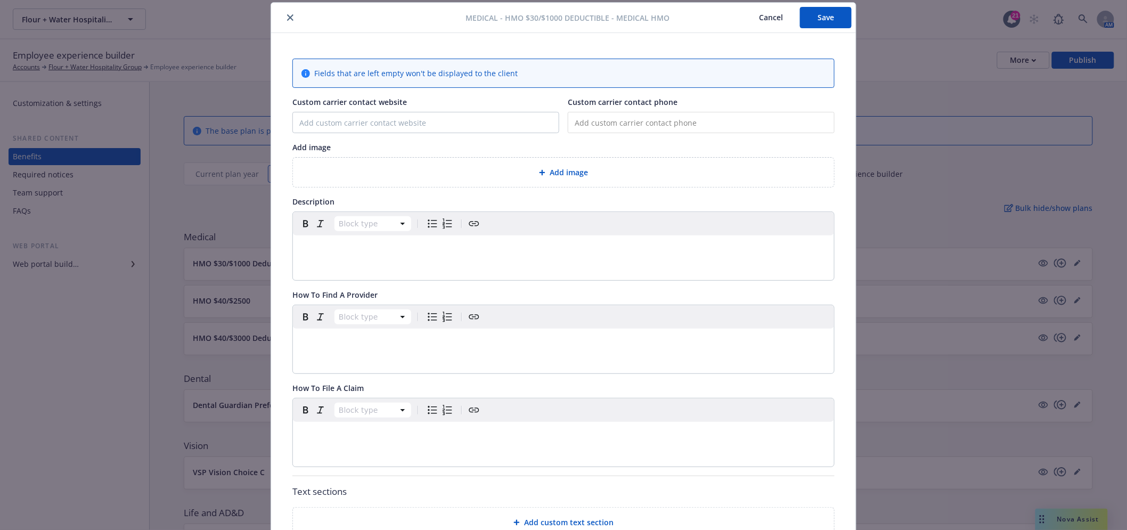
click at [287, 14] on icon "close" at bounding box center [290, 17] width 6 height 6
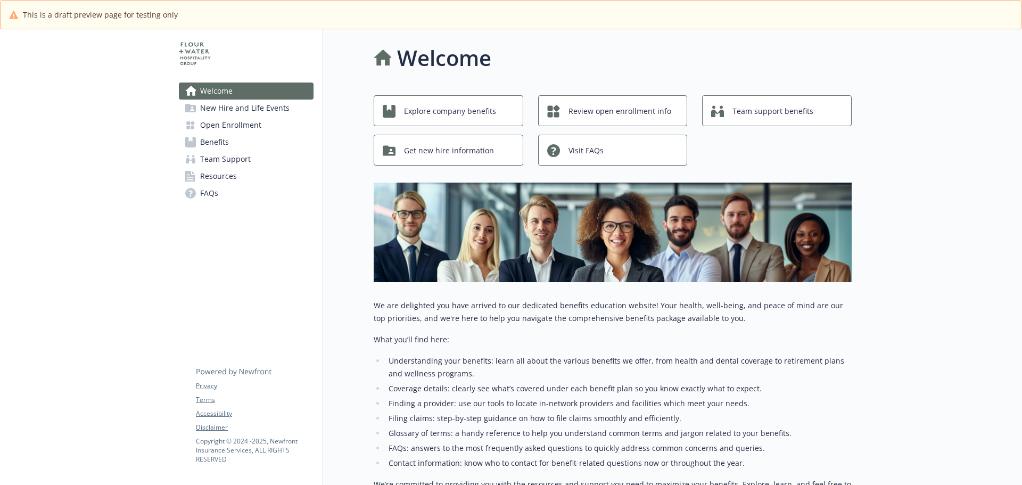
click at [250, 124] on span "Open Enrollment" at bounding box center [230, 125] width 61 height 17
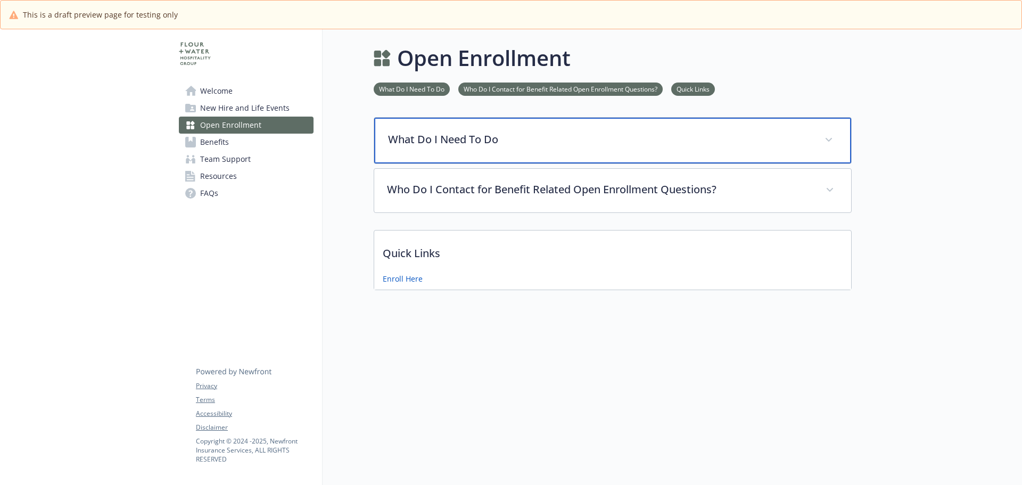
click at [590, 134] on p "What Do I Need To Do" at bounding box center [600, 140] width 424 height 16
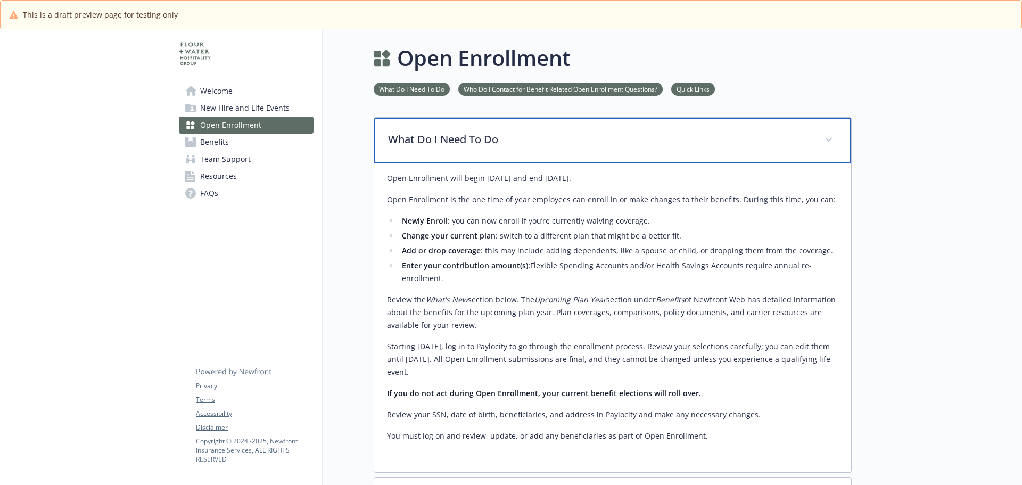
click at [560, 149] on div "What Do I Need To Do" at bounding box center [612, 141] width 477 height 46
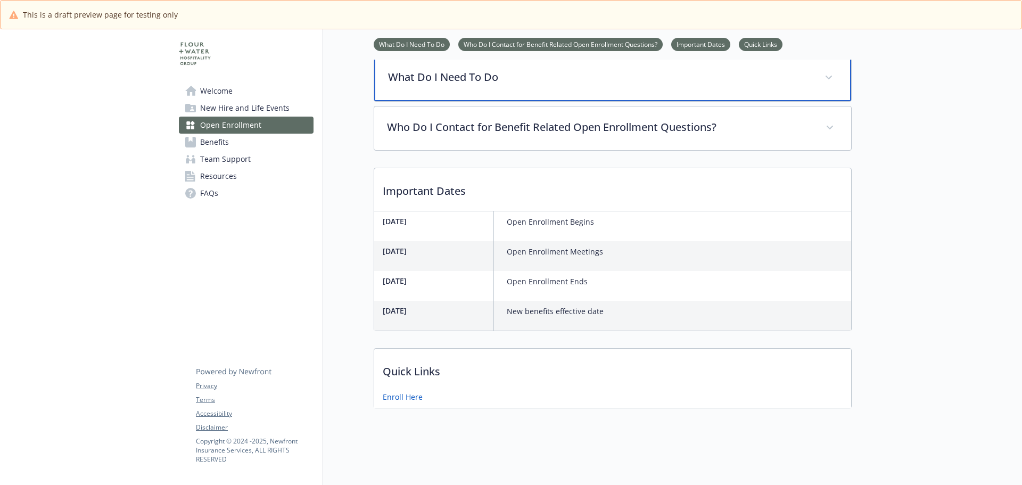
scroll to position [70, 0]
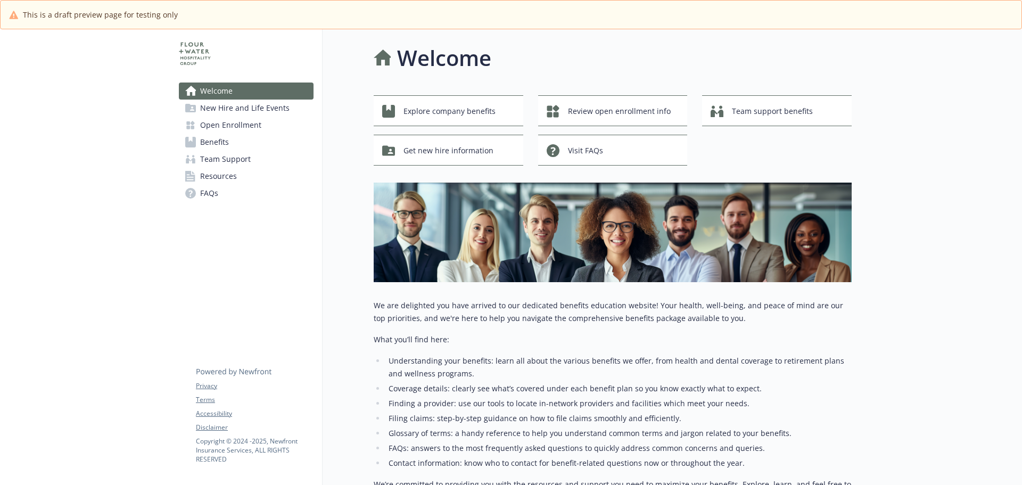
click at [242, 149] on link "Benefits" at bounding box center [246, 142] width 135 height 17
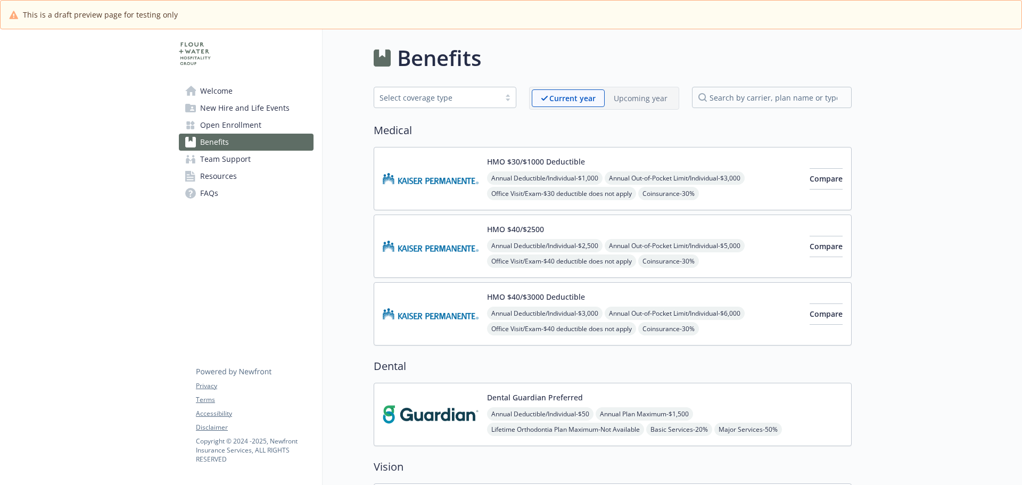
click at [645, 106] on div "Upcoming year" at bounding box center [641, 98] width 72 height 18
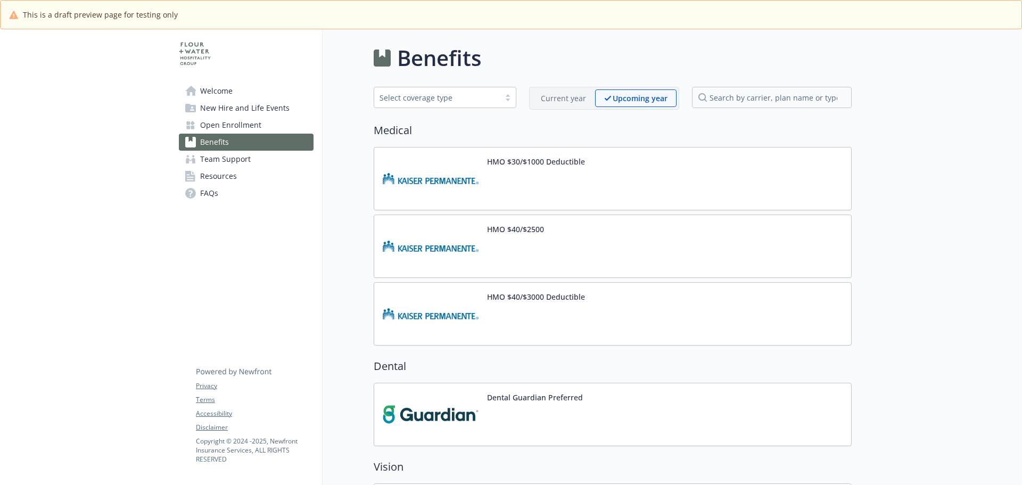
click at [478, 177] on img at bounding box center [431, 178] width 96 height 45
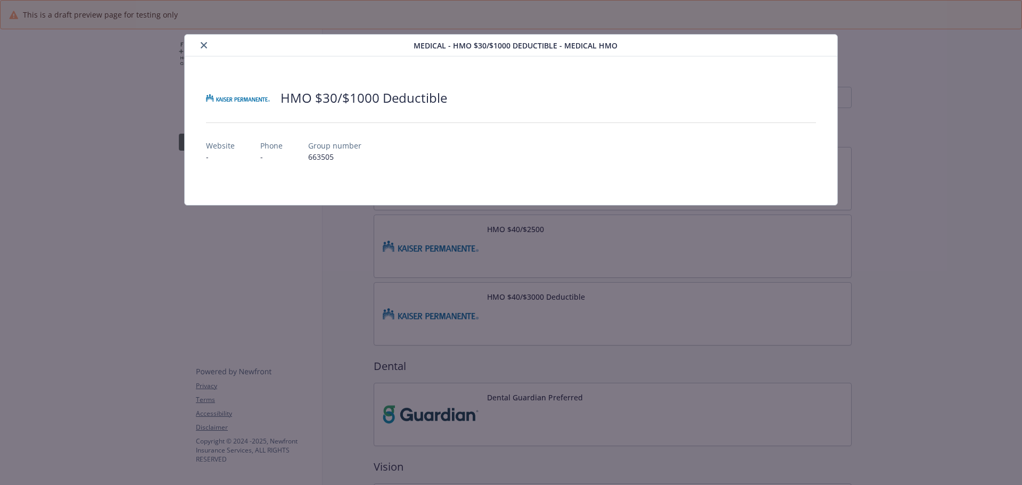
click at [201, 45] on icon "close" at bounding box center [204, 45] width 6 height 6
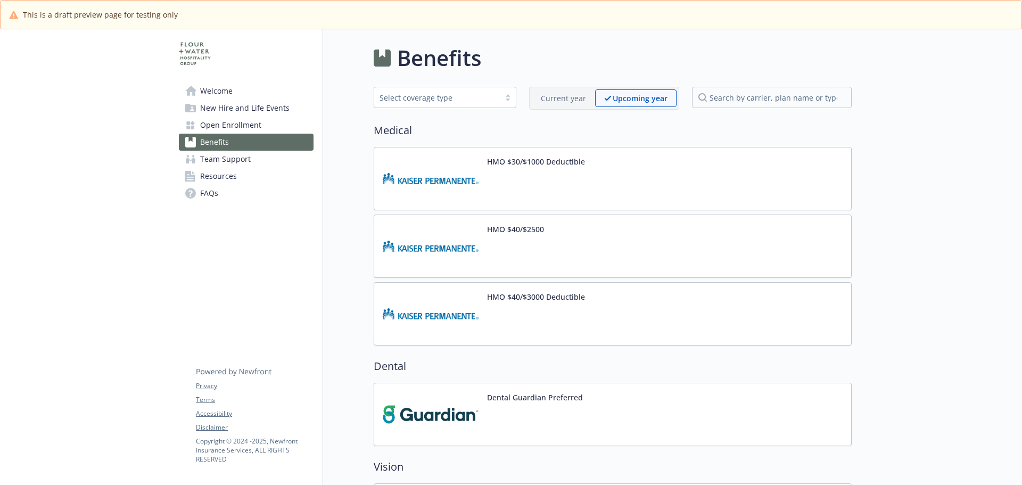
click at [582, 102] on p "Current year" at bounding box center [563, 98] width 45 height 11
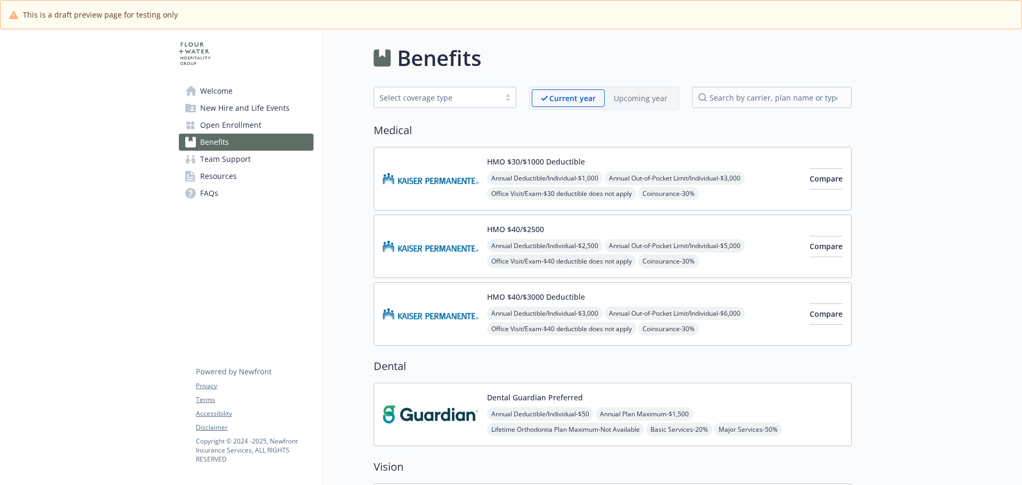
click at [438, 157] on img at bounding box center [431, 178] width 96 height 45
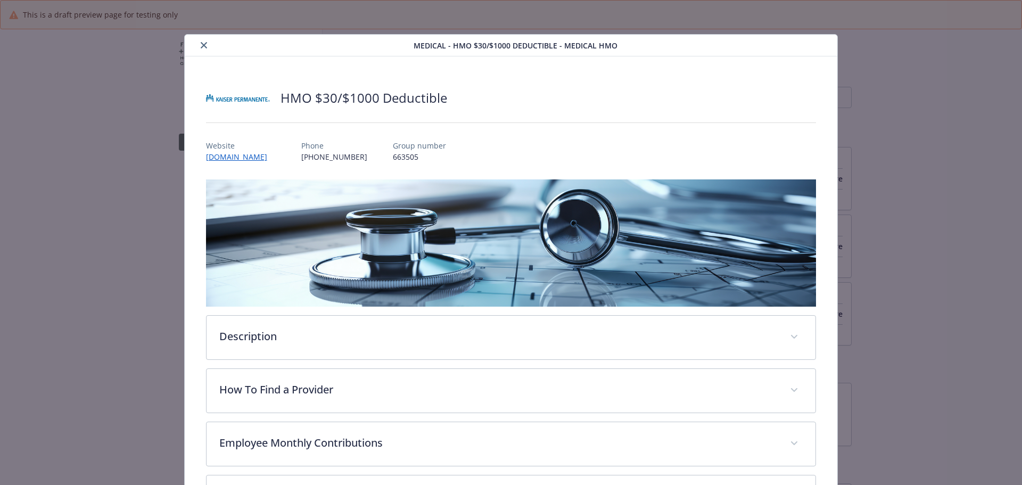
click at [203, 46] on icon "close" at bounding box center [204, 45] width 6 height 6
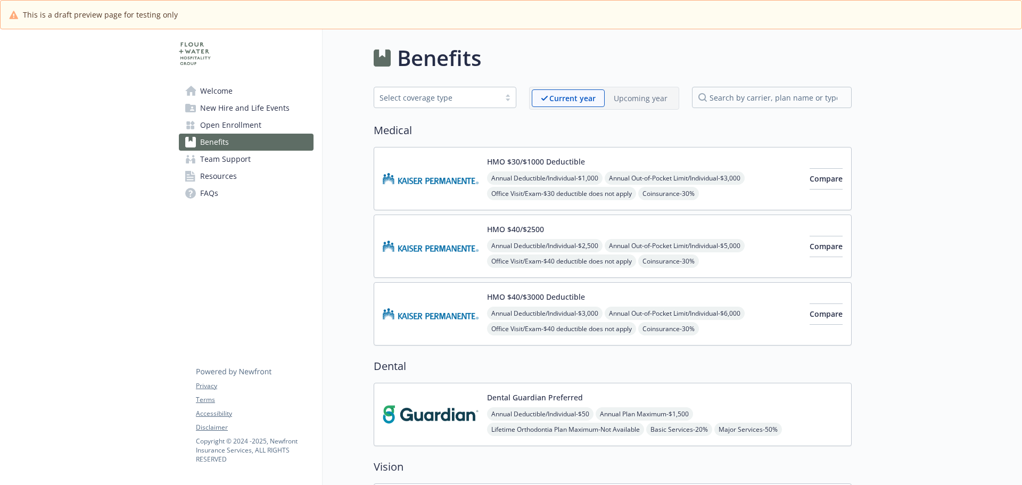
click at [650, 96] on p "Upcoming year" at bounding box center [641, 98] width 54 height 11
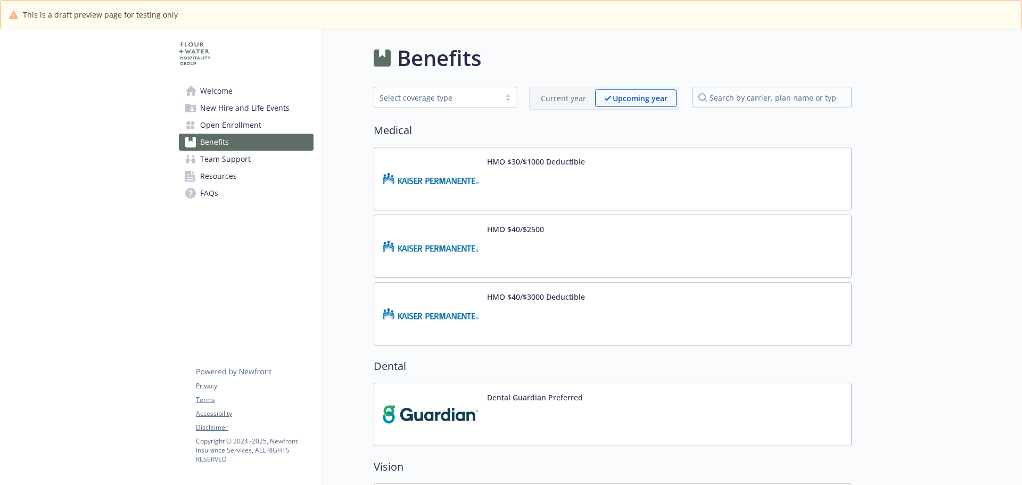
click at [431, 169] on img at bounding box center [431, 178] width 96 height 45
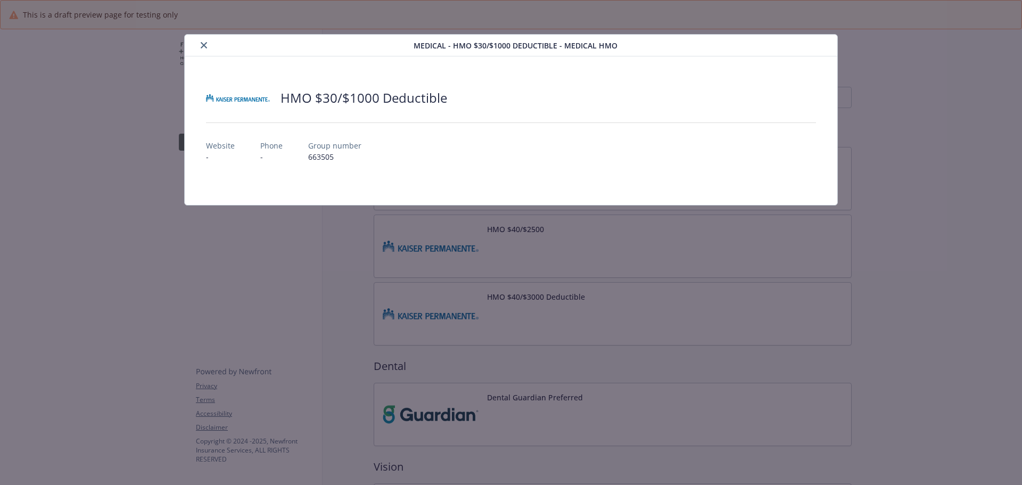
click at [208, 42] on button "close" at bounding box center [204, 45] width 13 height 13
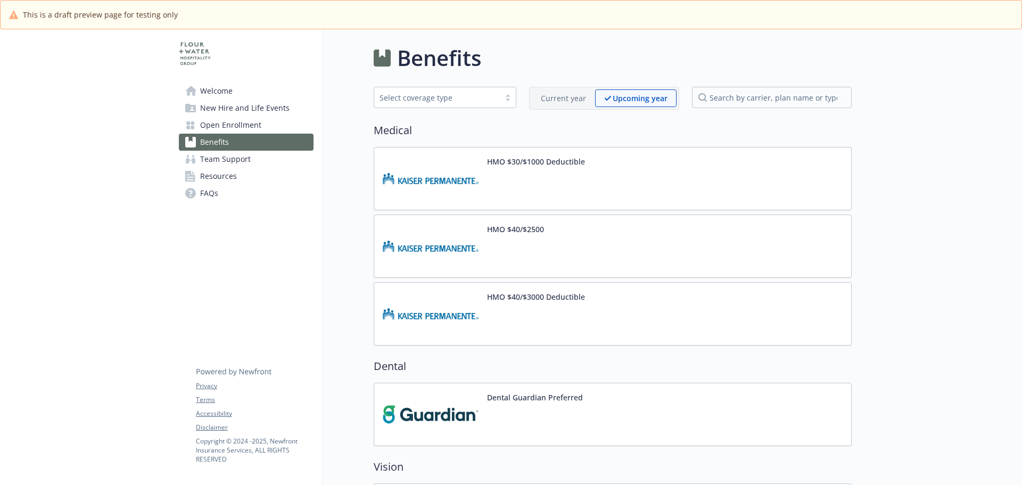
click at [438, 244] on img at bounding box center [431, 246] width 96 height 45
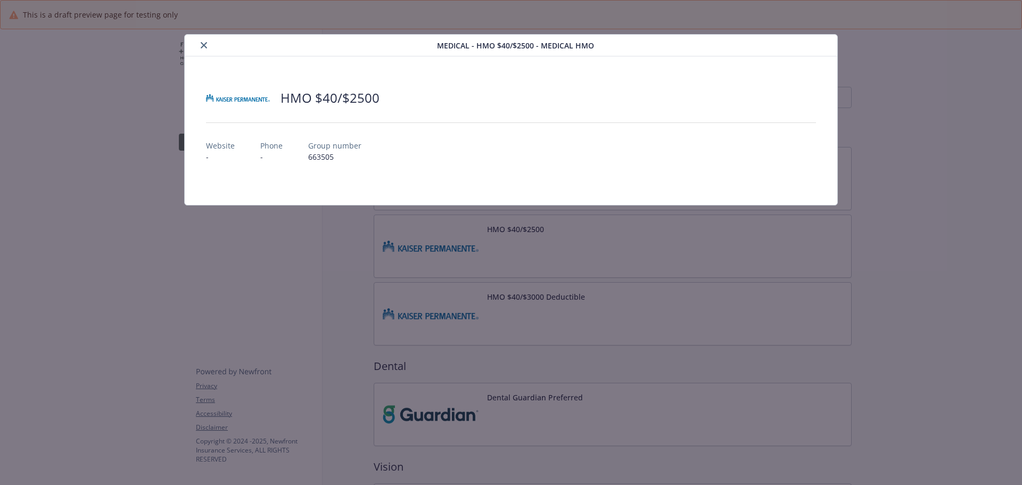
click at [206, 46] on icon "close" at bounding box center [204, 45] width 6 height 6
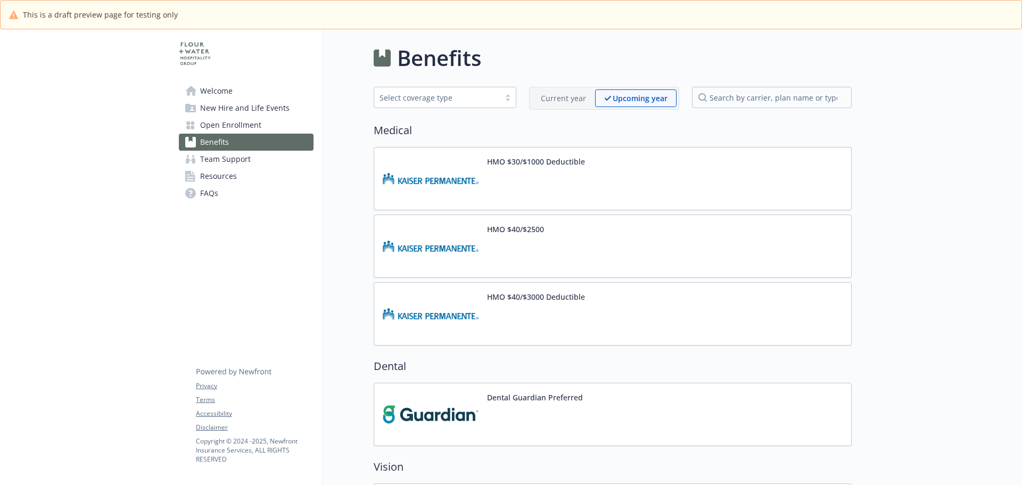
click at [485, 343] on div "HMO $40/$3000 Deductible" at bounding box center [613, 313] width 478 height 63
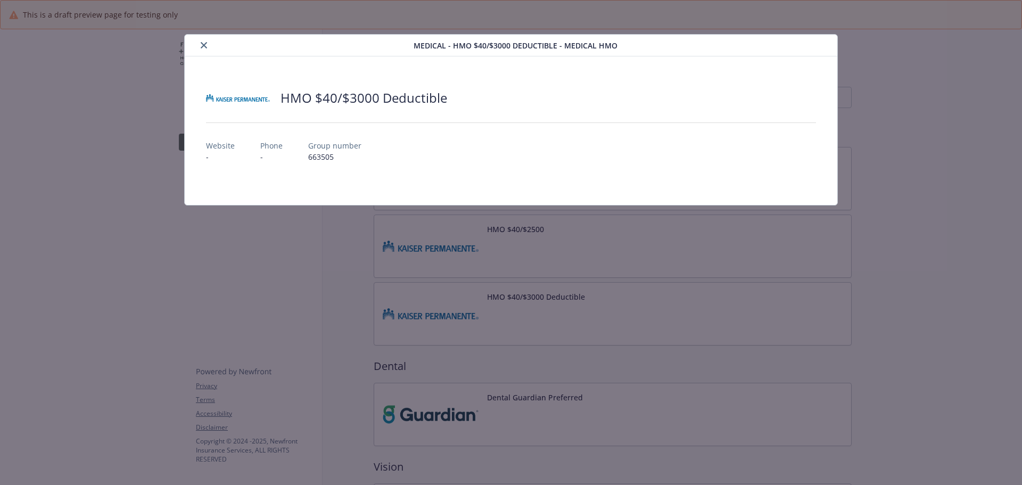
click at [208, 44] on button "close" at bounding box center [204, 45] width 13 height 13
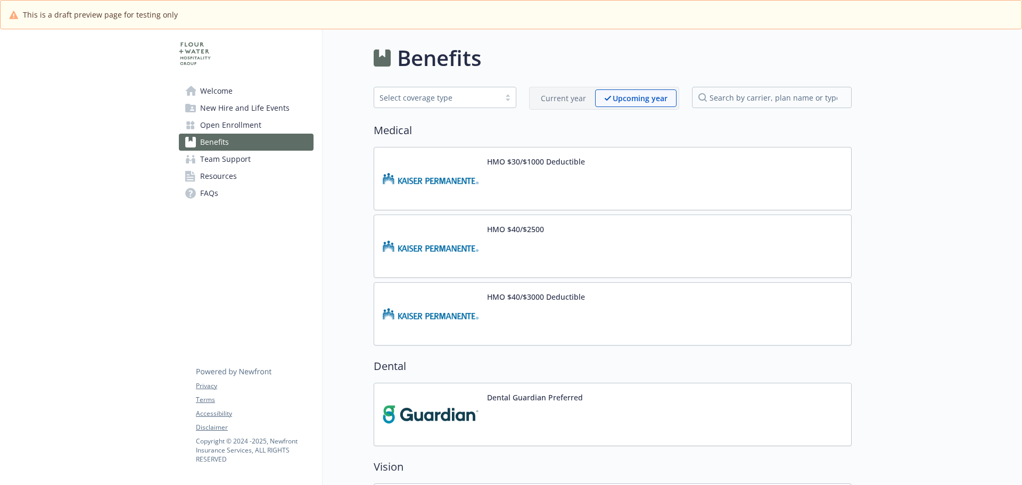
click at [568, 102] on p "Current year" at bounding box center [563, 98] width 45 height 11
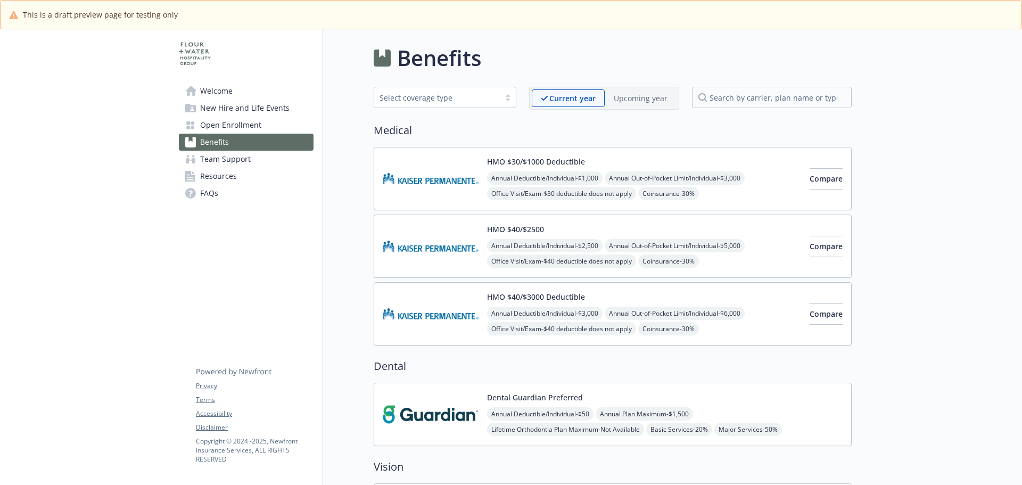
click at [648, 96] on p "Upcoming year" at bounding box center [641, 98] width 54 height 11
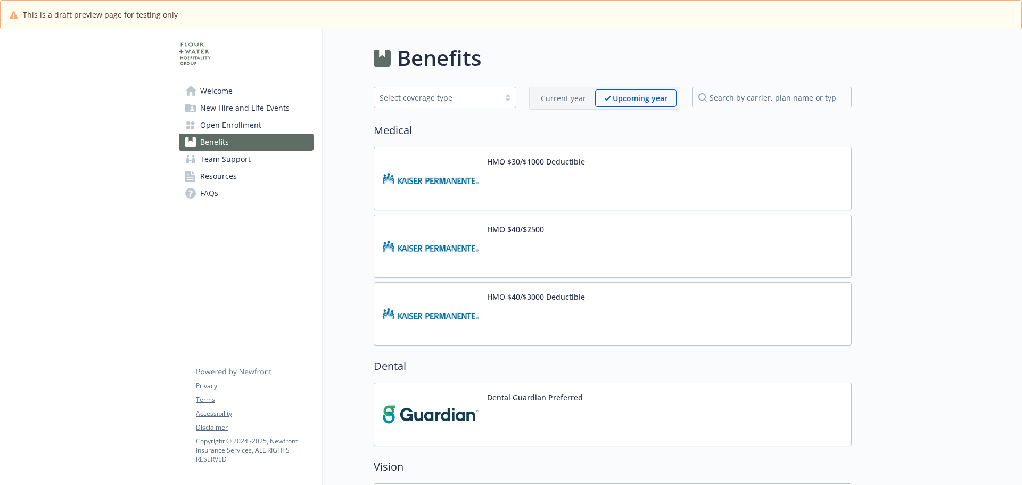
click at [567, 96] on p "Current year" at bounding box center [563, 98] width 45 height 11
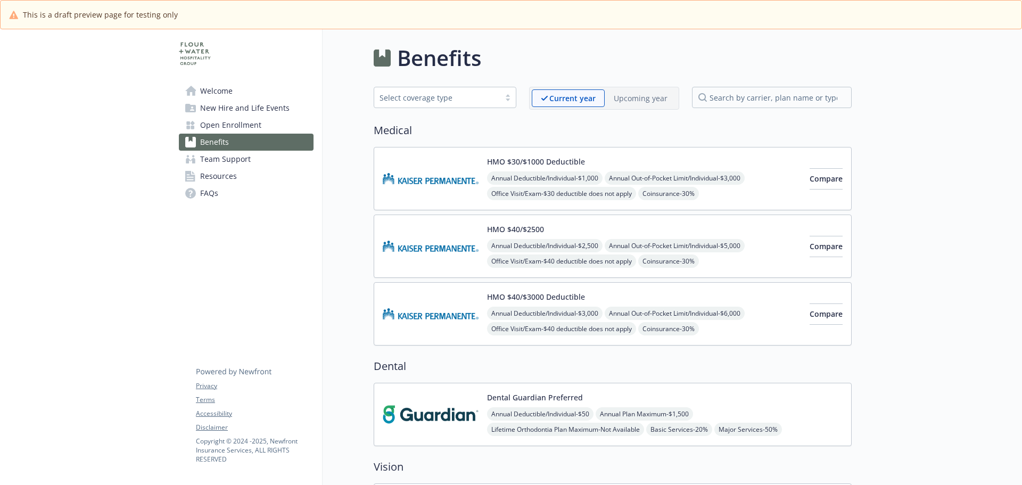
click at [627, 104] on div "Upcoming year" at bounding box center [641, 98] width 72 height 18
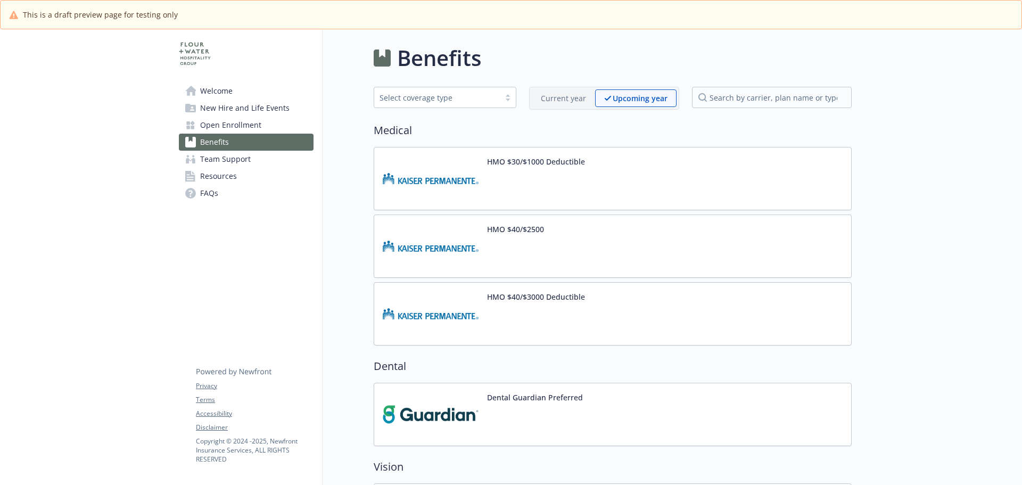
click at [576, 99] on p "Current year" at bounding box center [563, 98] width 45 height 11
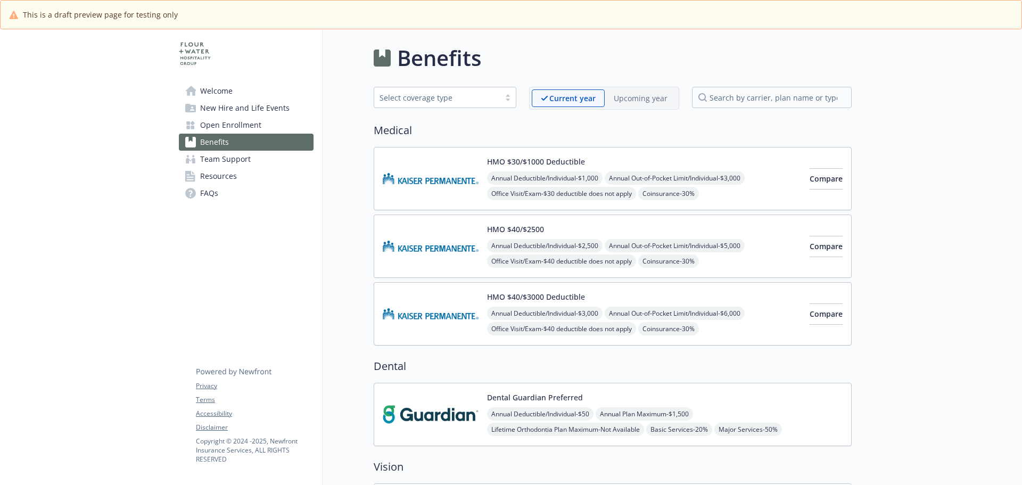
click at [627, 99] on p "Upcoming year" at bounding box center [641, 98] width 54 height 11
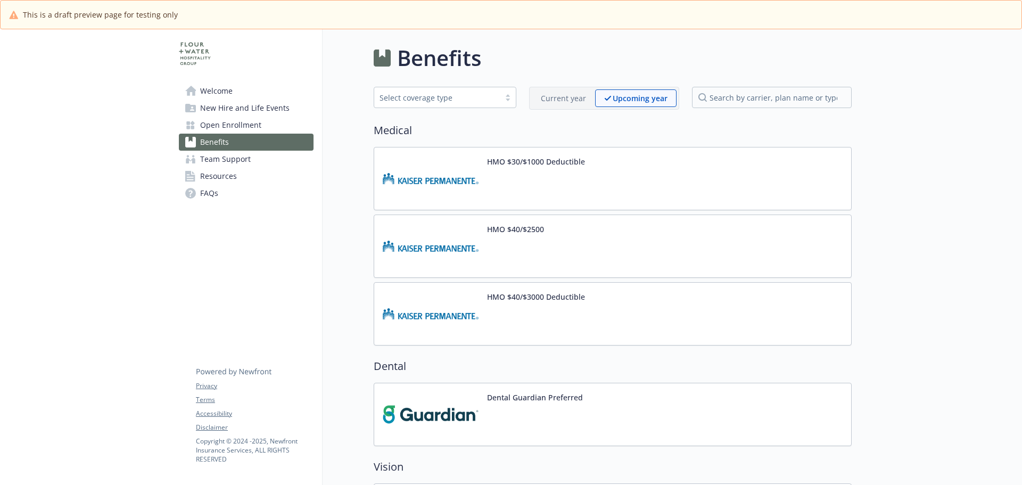
click at [628, 180] on div "HMO $30/$1000 Deductible" at bounding box center [613, 178] width 478 height 63
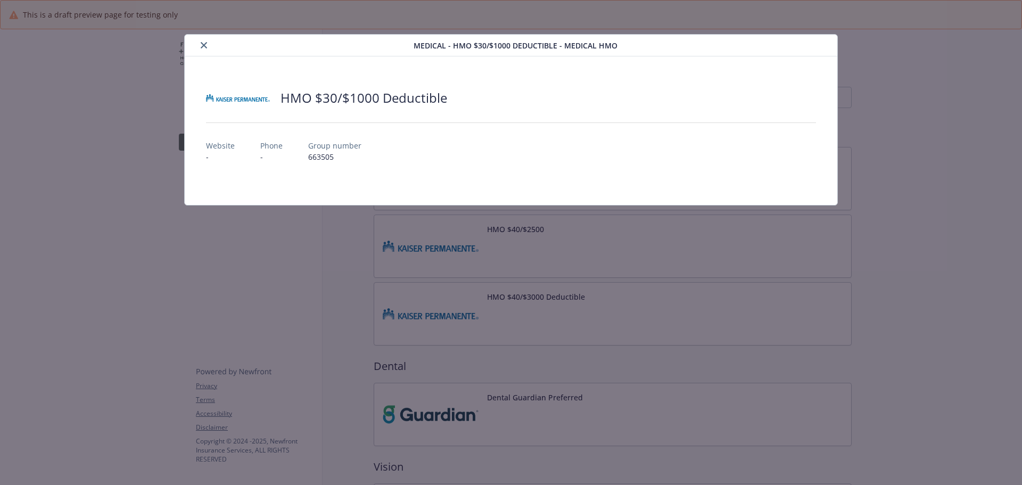
click at [209, 46] on button "close" at bounding box center [204, 45] width 13 height 13
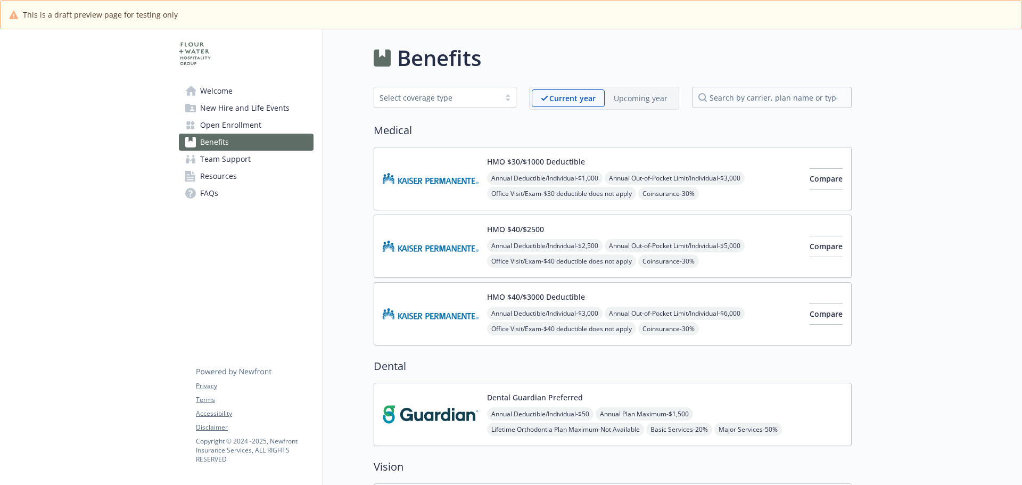
click at [642, 107] on div "Current year Upcoming year" at bounding box center [604, 98] width 150 height 23
click at [642, 102] on p "Upcoming year" at bounding box center [641, 98] width 54 height 11
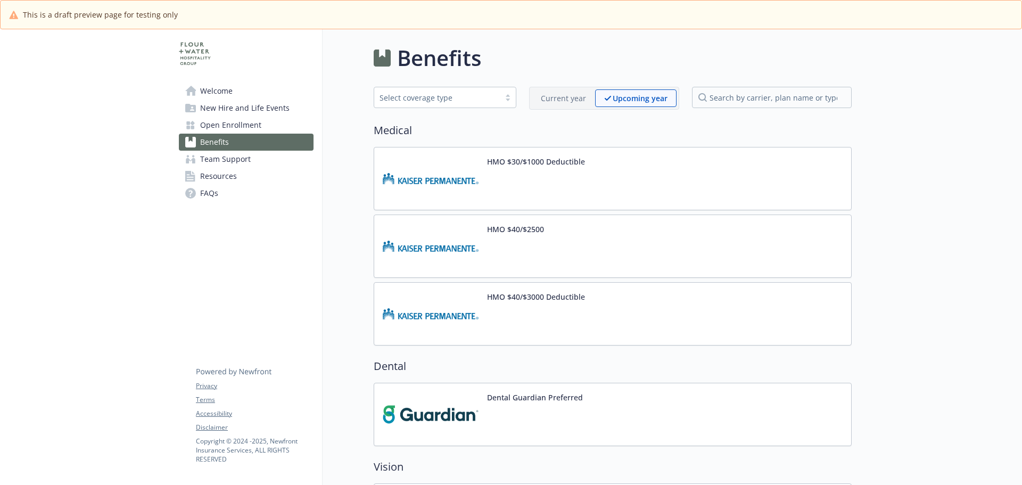
click at [564, 96] on p "Current year" at bounding box center [563, 98] width 45 height 11
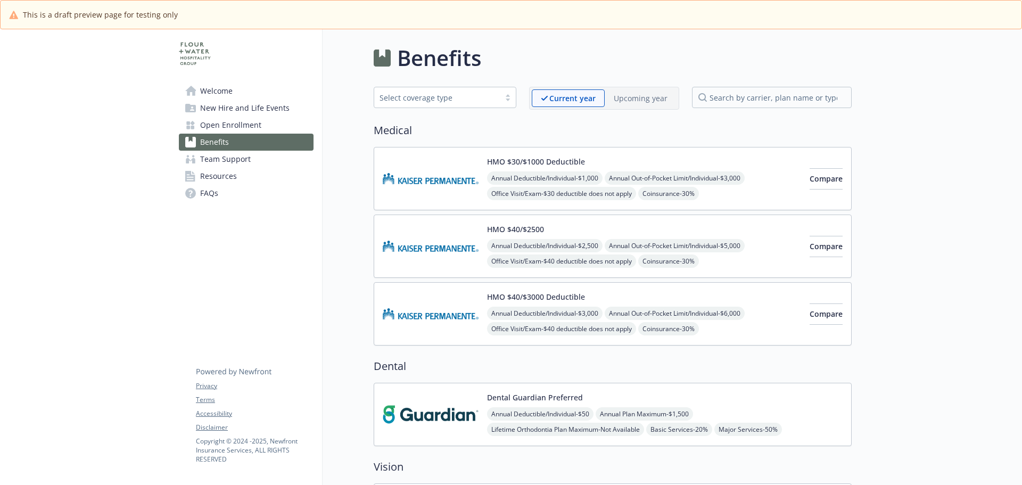
click at [635, 105] on div "Upcoming year" at bounding box center [641, 98] width 72 height 18
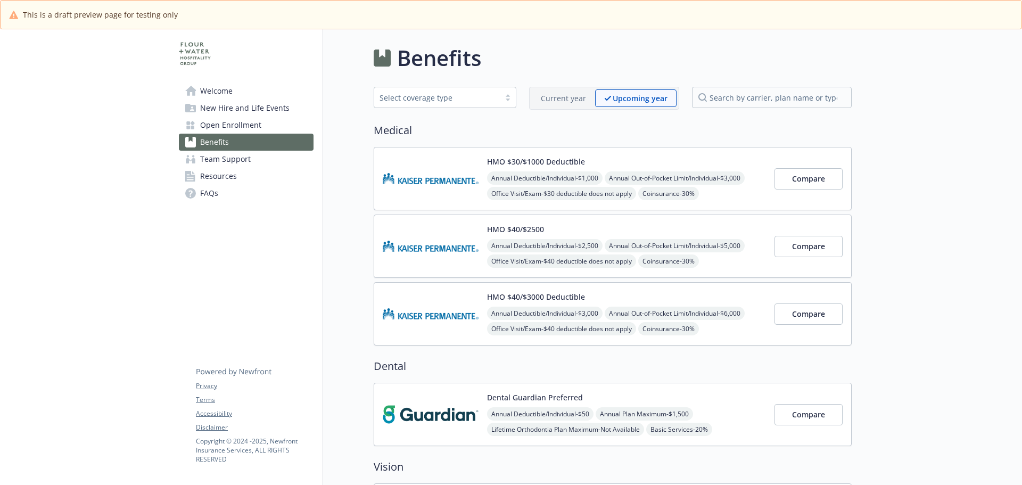
click at [568, 97] on p "Current year" at bounding box center [563, 98] width 45 height 11
click at [652, 97] on p "Upcoming year" at bounding box center [641, 98] width 54 height 11
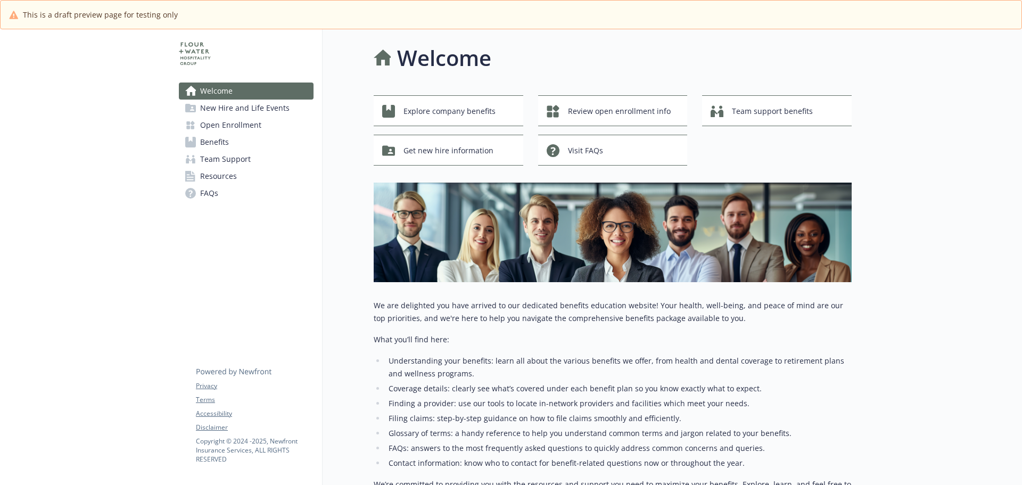
click at [222, 124] on span "Open Enrollment" at bounding box center [230, 125] width 61 height 17
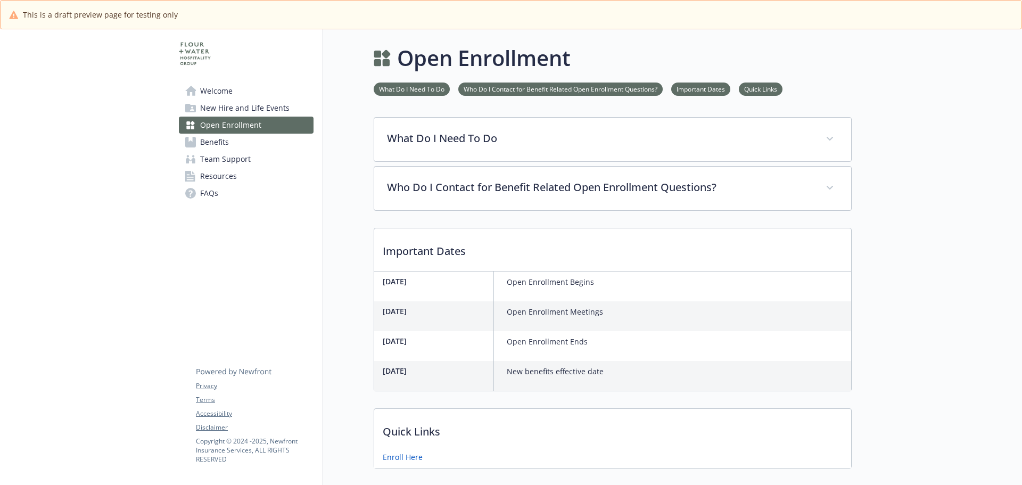
click at [229, 142] on link "Benefits" at bounding box center [246, 142] width 135 height 17
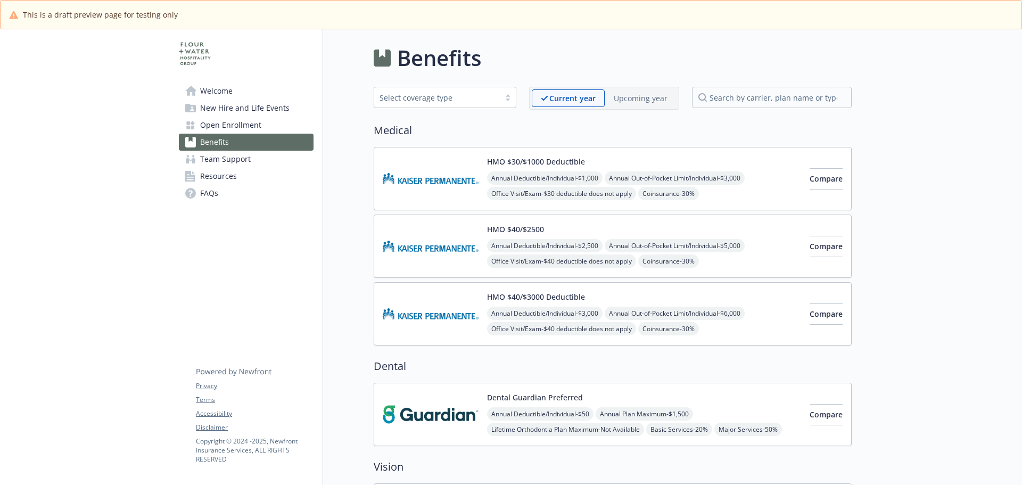
click at [634, 96] on p "Upcoming year" at bounding box center [641, 98] width 54 height 11
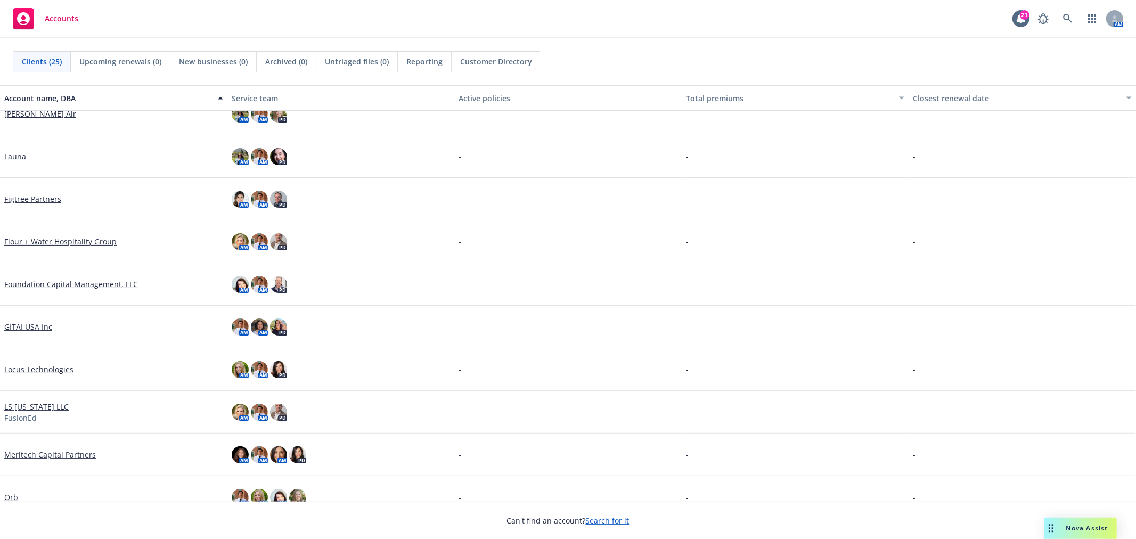
scroll to position [296, 0]
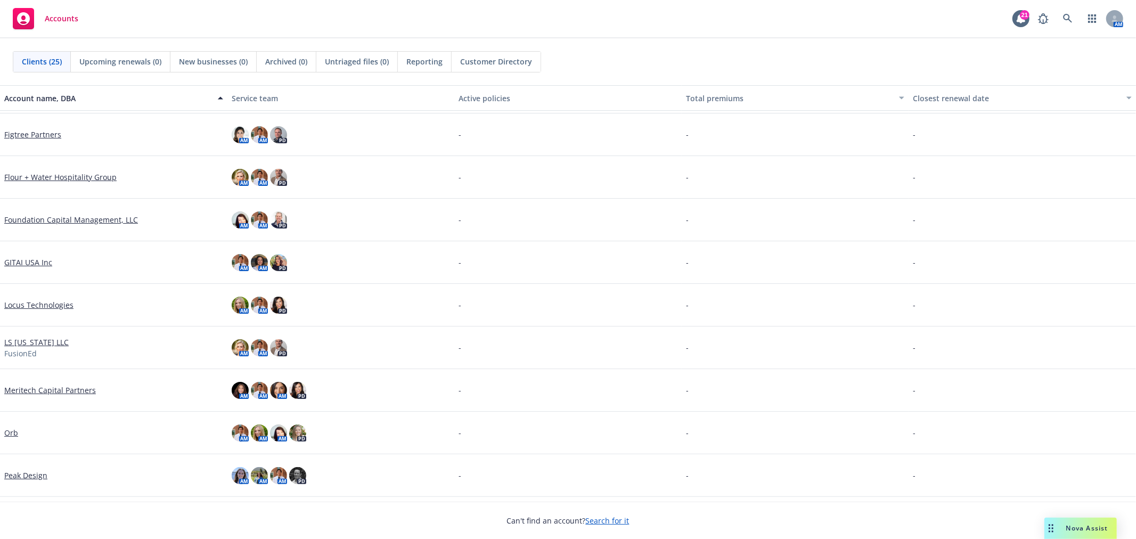
click at [69, 175] on link "Flour + Water Hospitality Group" at bounding box center [60, 176] width 112 height 11
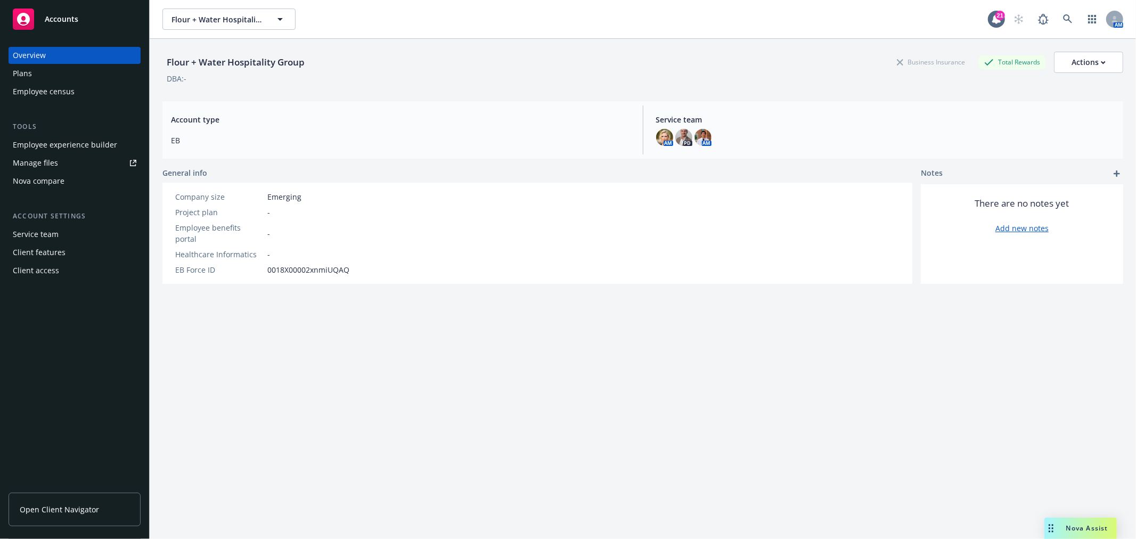
click at [96, 72] on div "Plans" at bounding box center [75, 73] width 124 height 17
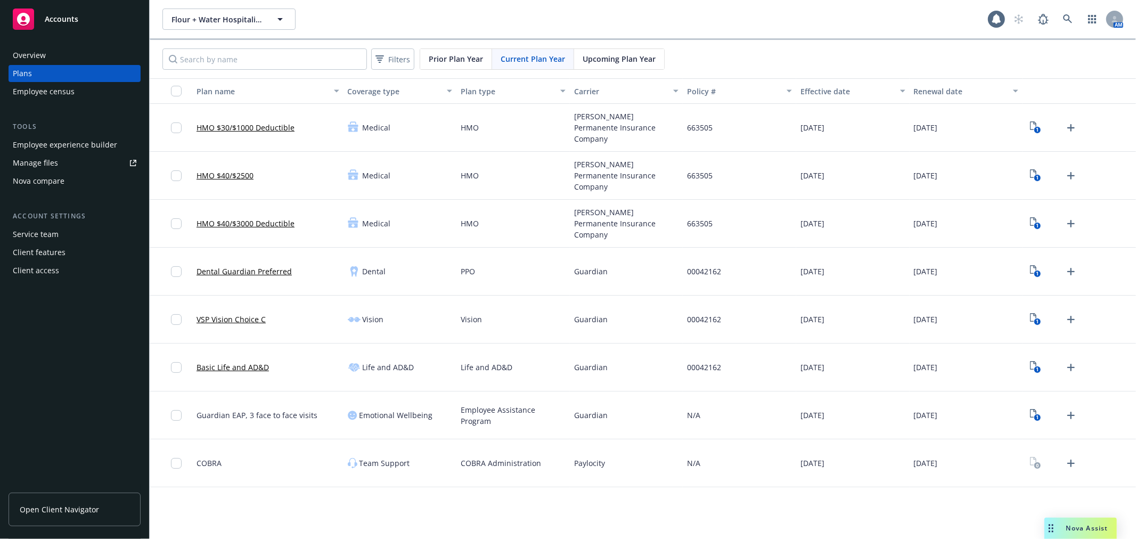
click at [602, 56] on span "Upcoming Plan Year" at bounding box center [618, 58] width 73 height 11
click at [248, 124] on link "HMO $30/$1000 Deductible" at bounding box center [245, 127] width 98 height 11
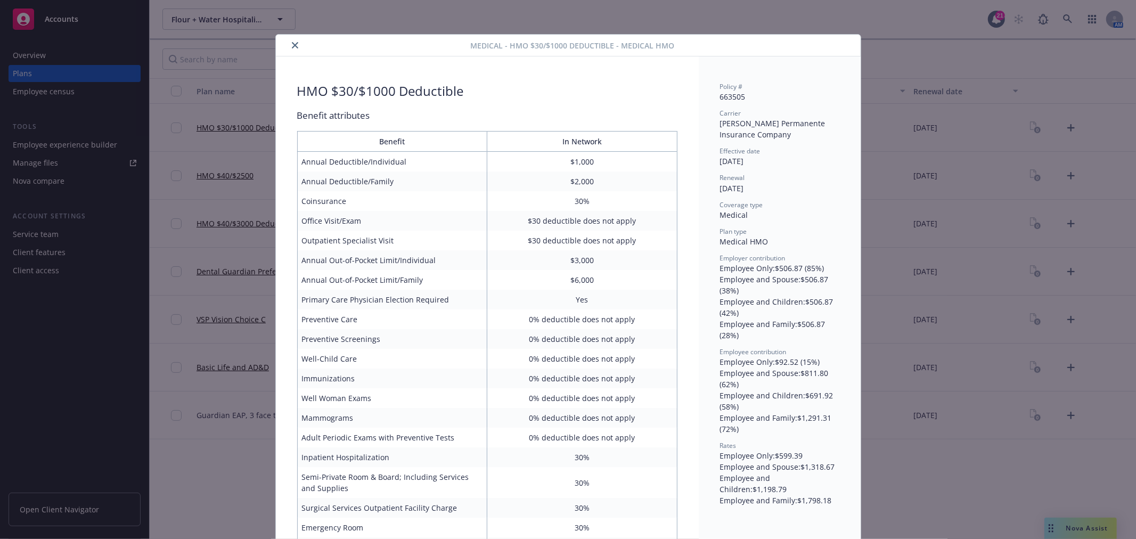
click at [283, 43] on div at bounding box center [375, 45] width 191 height 13
click at [294, 43] on button "close" at bounding box center [295, 45] width 13 height 13
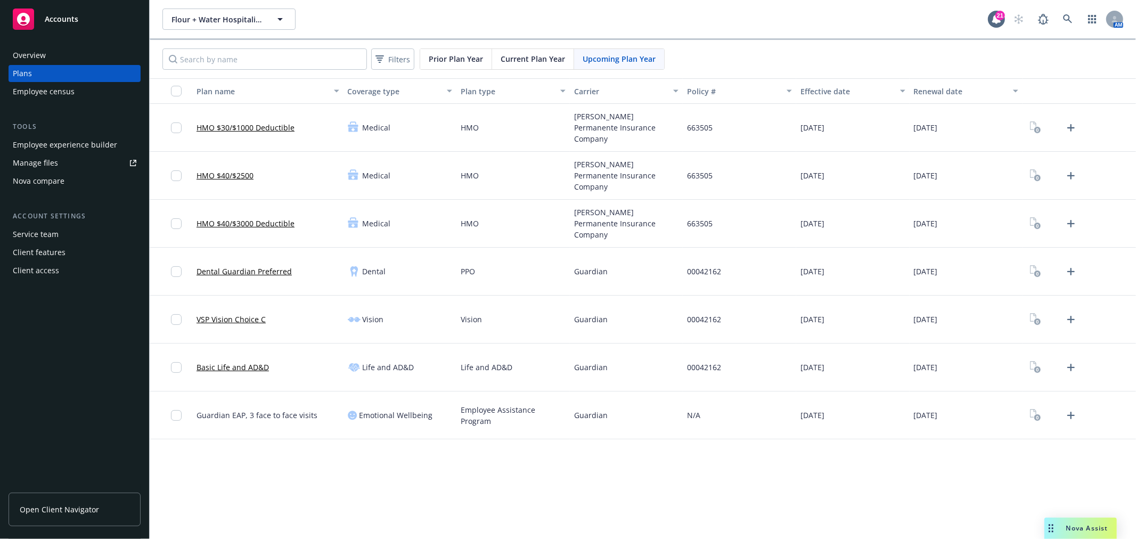
drag, startPoint x: 518, startPoint y: 57, endPoint x: 493, endPoint y: 58, distance: 25.0
click at [518, 58] on span "Current Plan Year" at bounding box center [533, 58] width 64 height 11
click at [446, 56] on span "Prior Plan Year" at bounding box center [456, 58] width 54 height 11
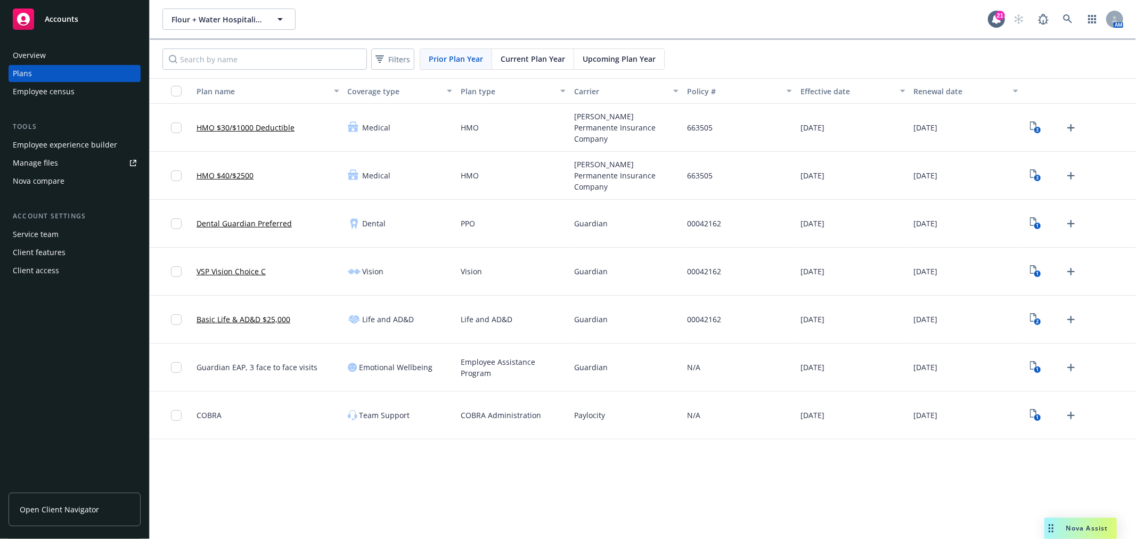
click at [518, 57] on span "Current Plan Year" at bounding box center [533, 58] width 64 height 11
